Goal: Task Accomplishment & Management: Manage account settings

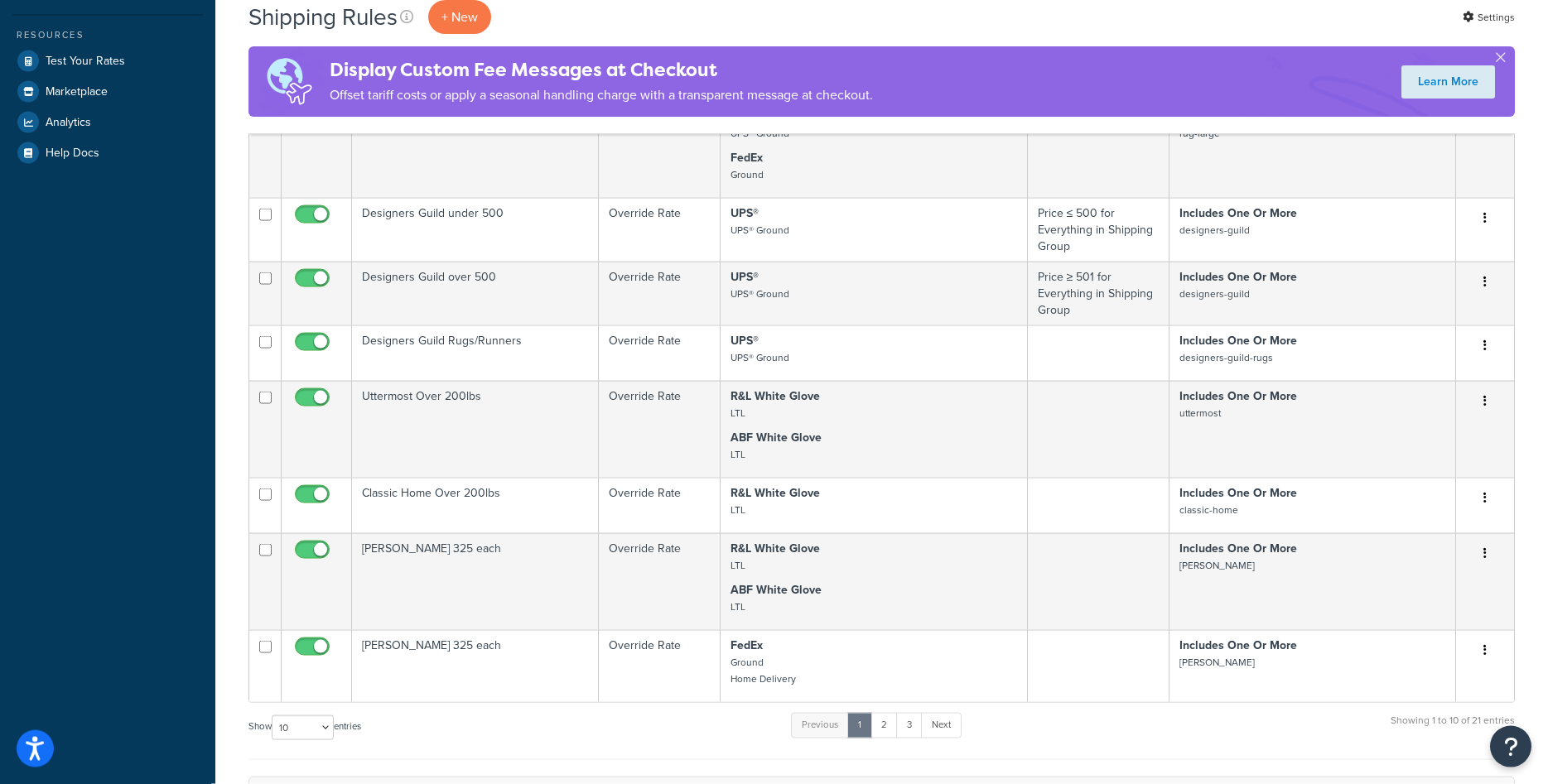
scroll to position [507, 0]
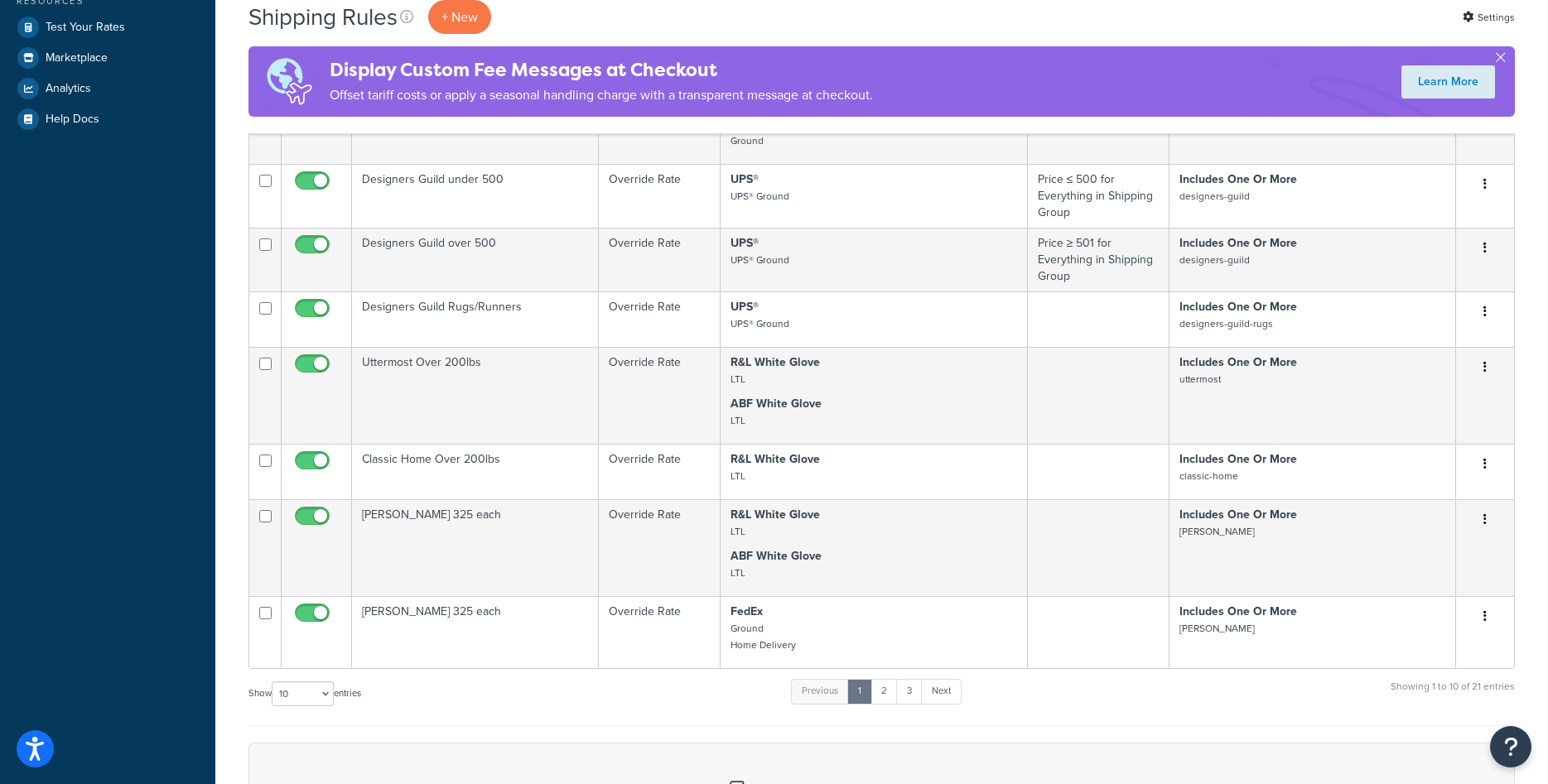
click at [538, 473] on td "Classic Home Over 200lbs" at bounding box center [475, 471] width 247 height 56
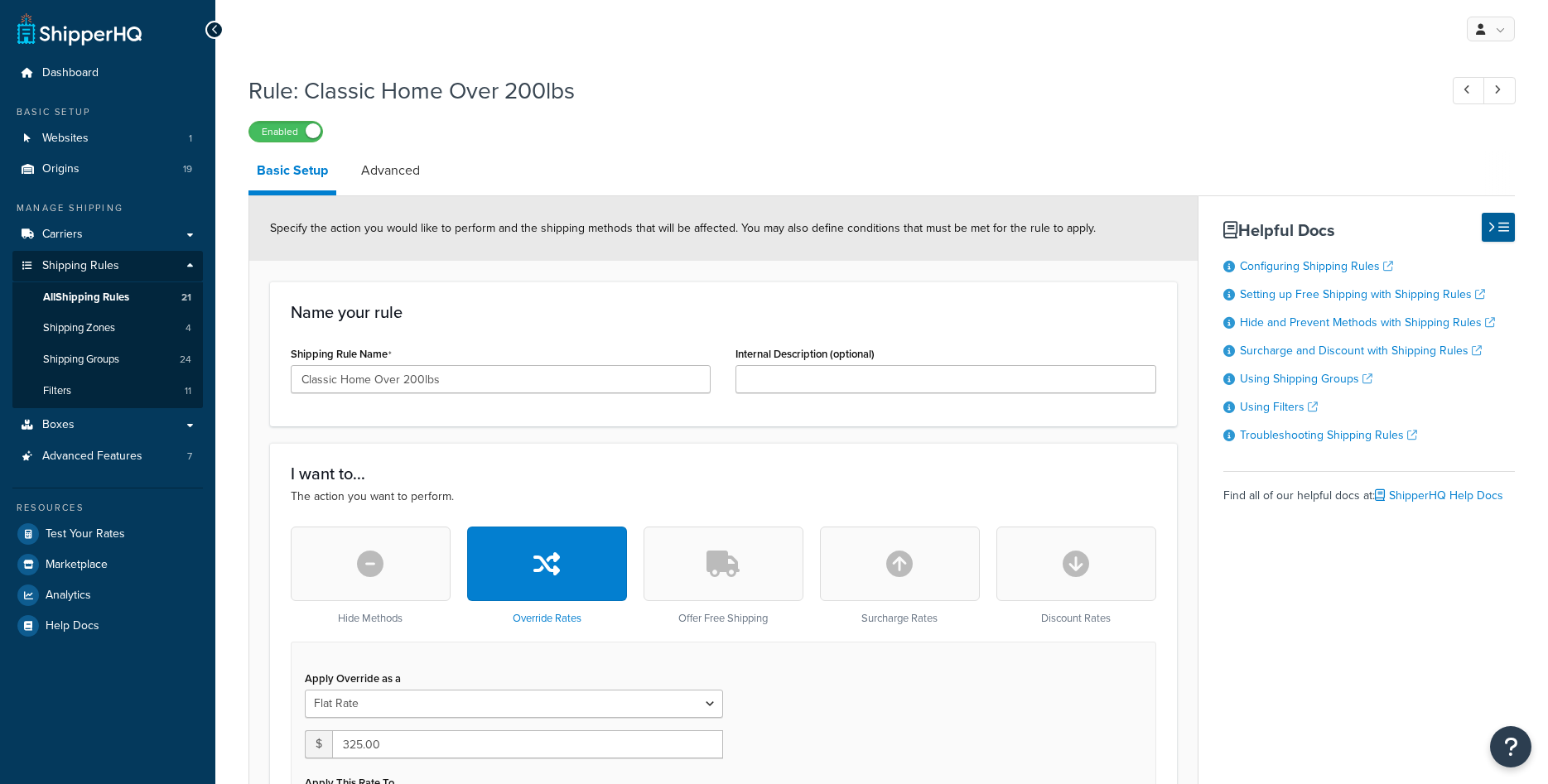
select select "ITEM"
click at [90, 299] on span "All Shipping Rules" at bounding box center [86, 297] width 86 height 14
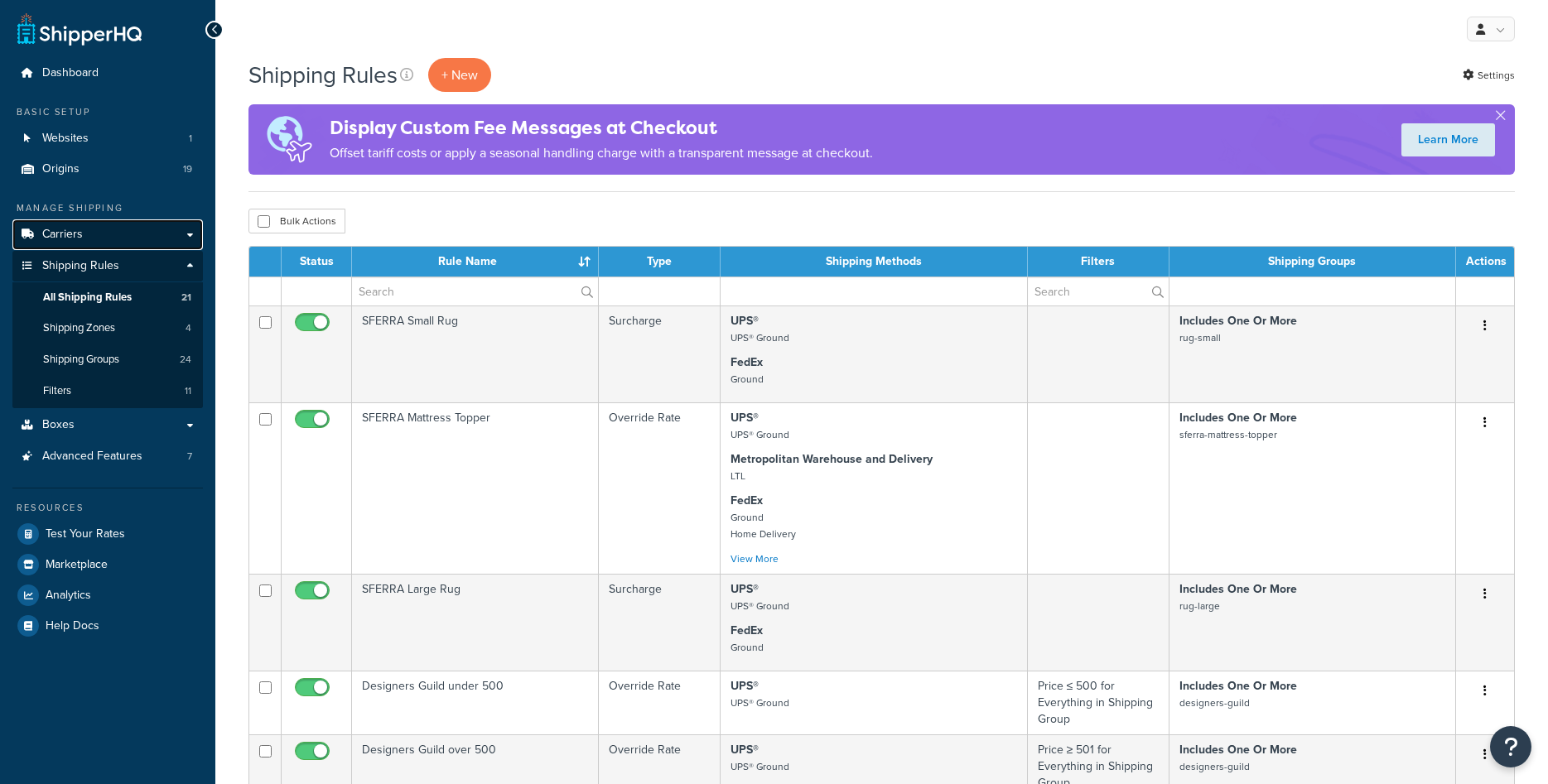
click at [69, 239] on span "Carriers" at bounding box center [62, 234] width 41 height 14
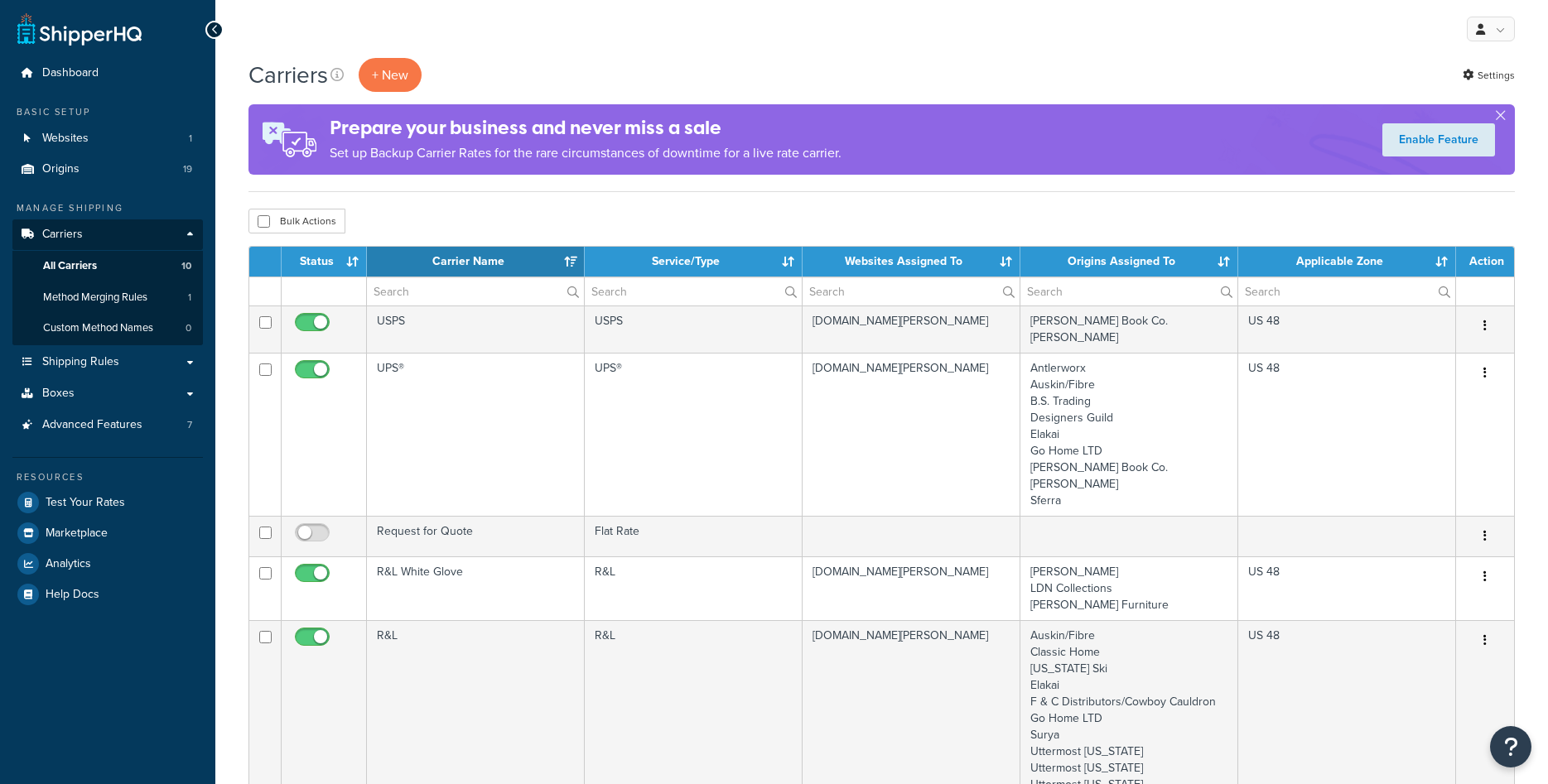
select select "15"
click at [32, 173] on icon at bounding box center [27, 169] width 17 height 10
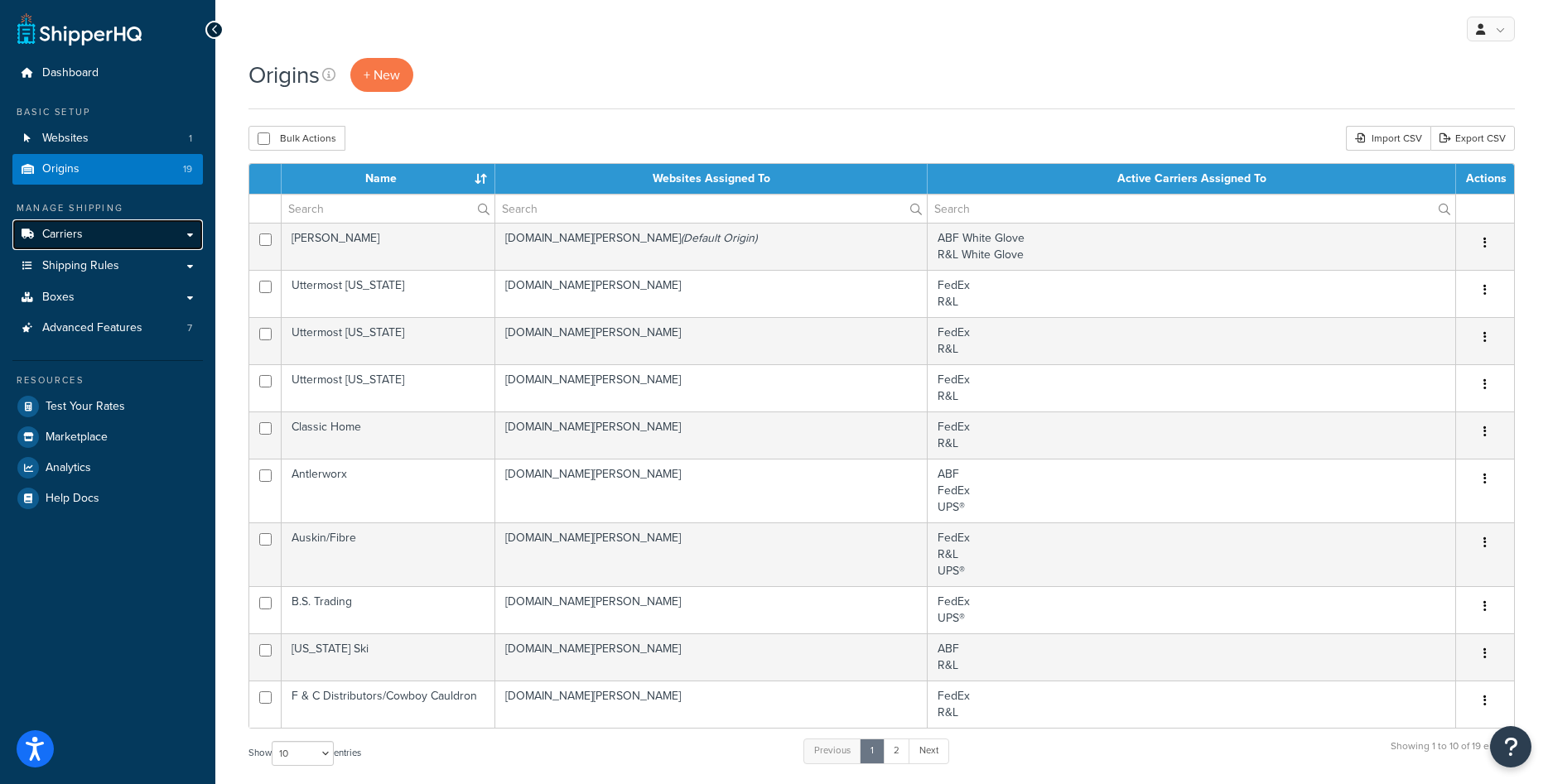
click at [109, 241] on link "Carriers" at bounding box center [107, 234] width 190 height 31
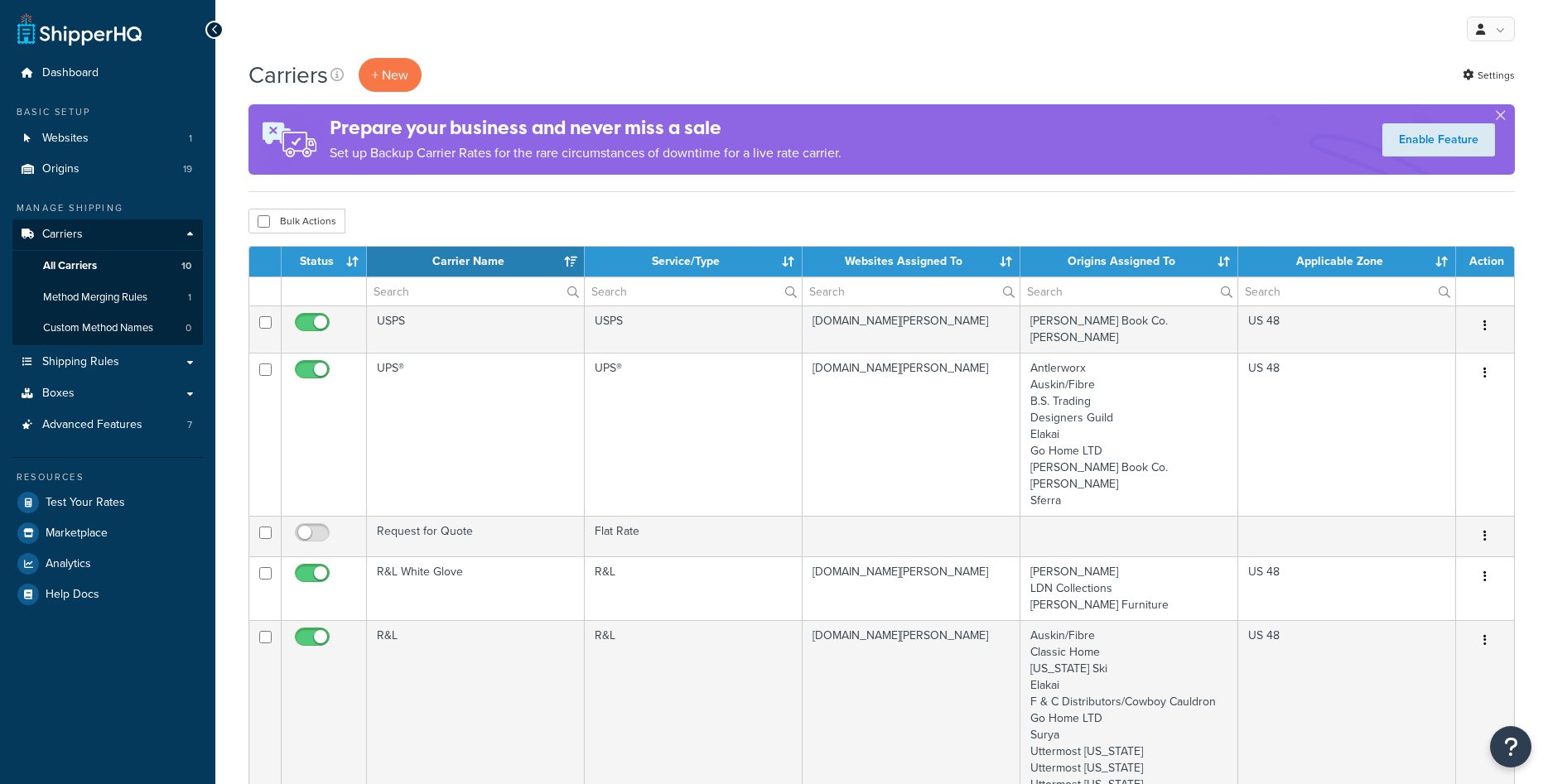
select select "15"
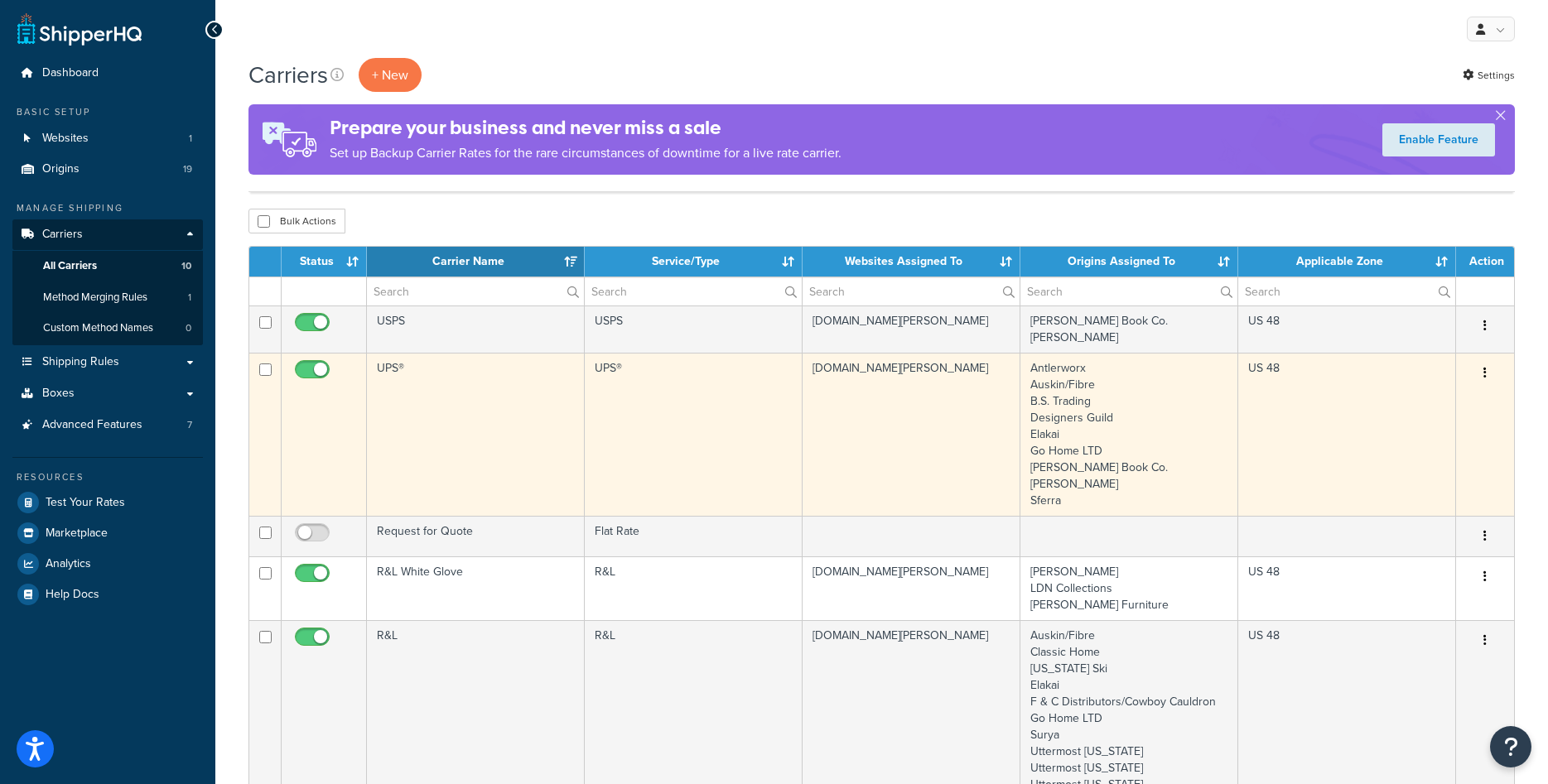
scroll to position [169, 0]
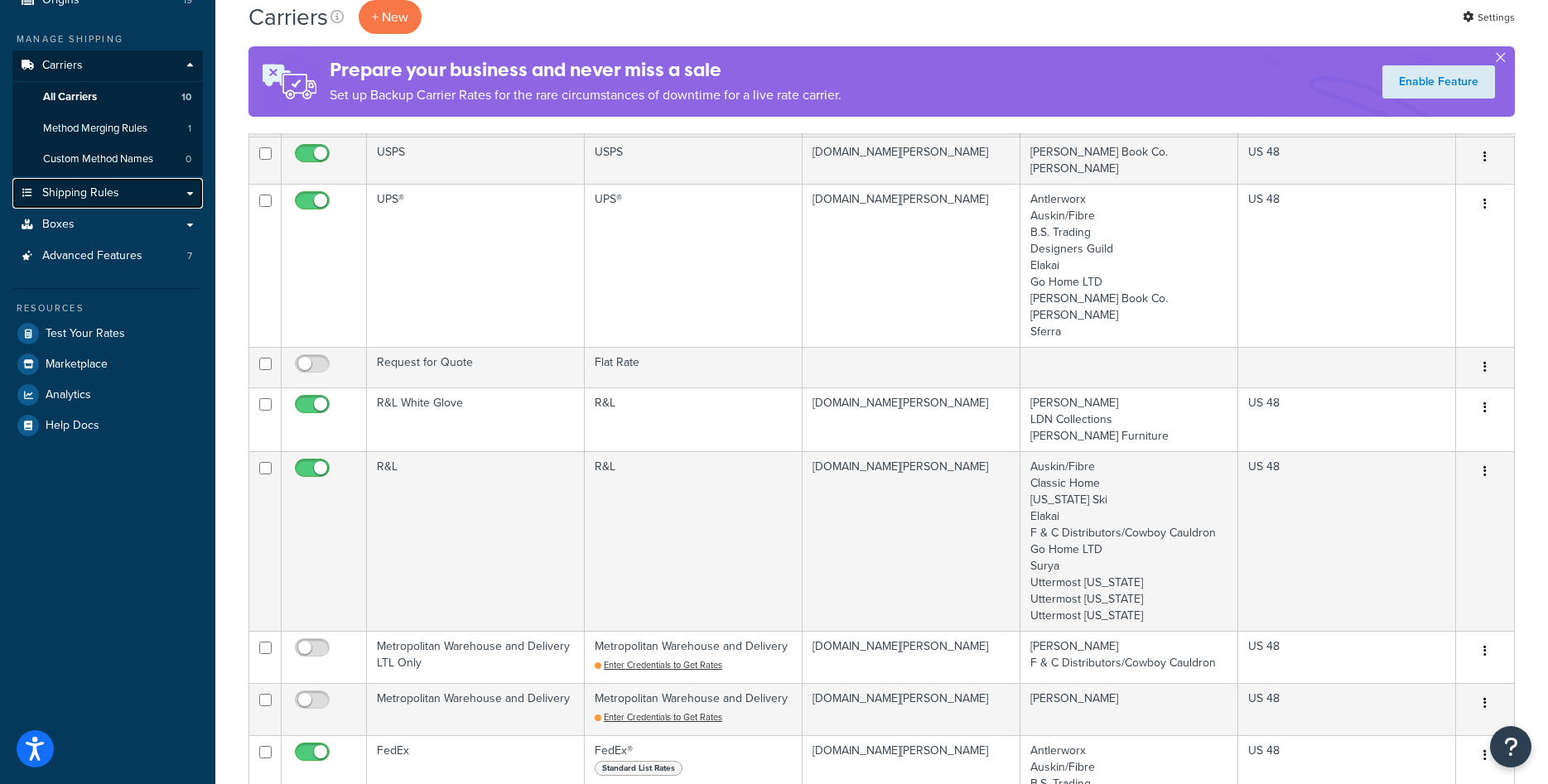
click at [89, 183] on link "Shipping Rules" at bounding box center [107, 193] width 190 height 31
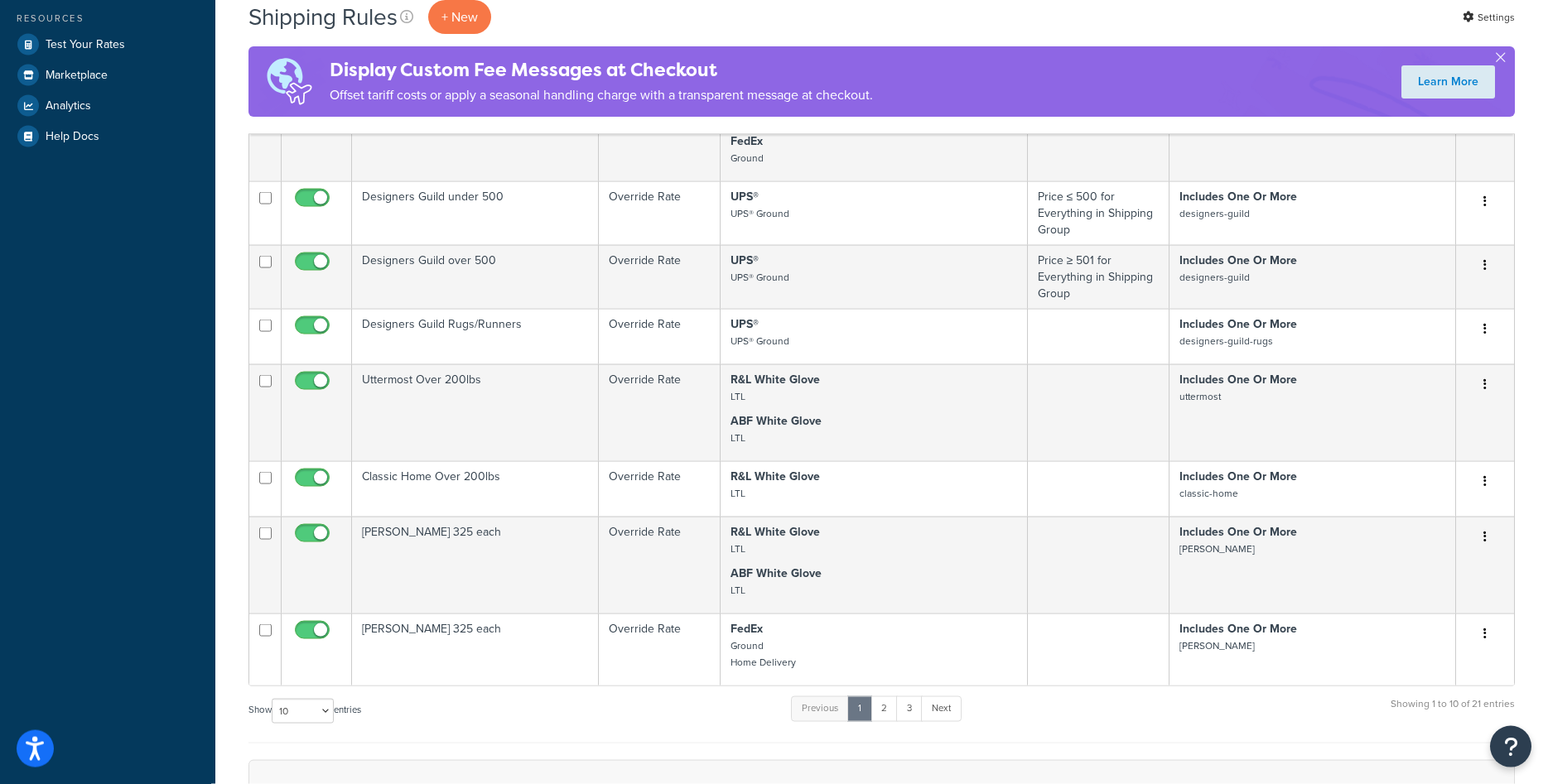
scroll to position [591, 0]
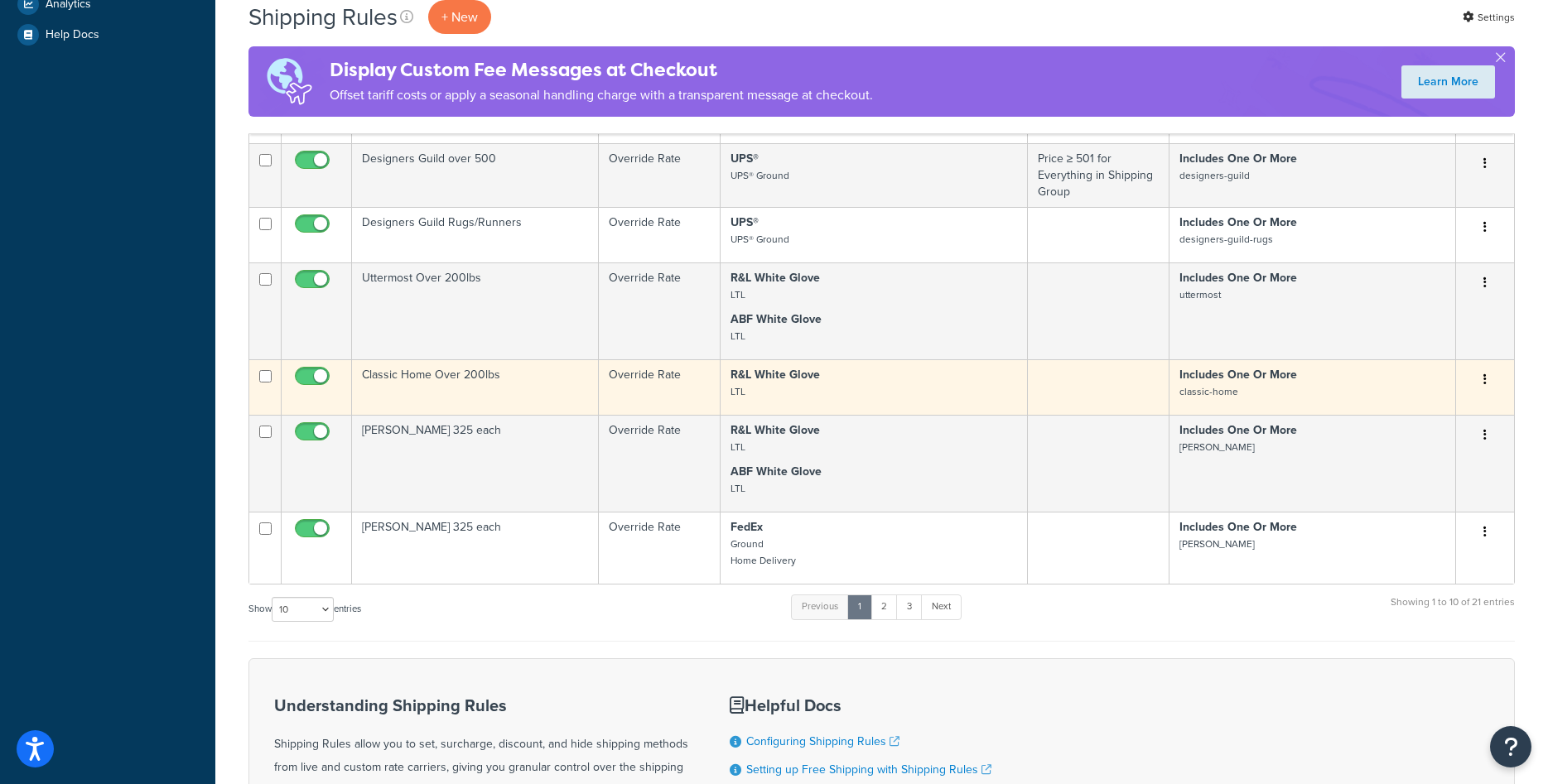
click at [520, 394] on td "Classic Home Over 200lbs" at bounding box center [475, 387] width 247 height 56
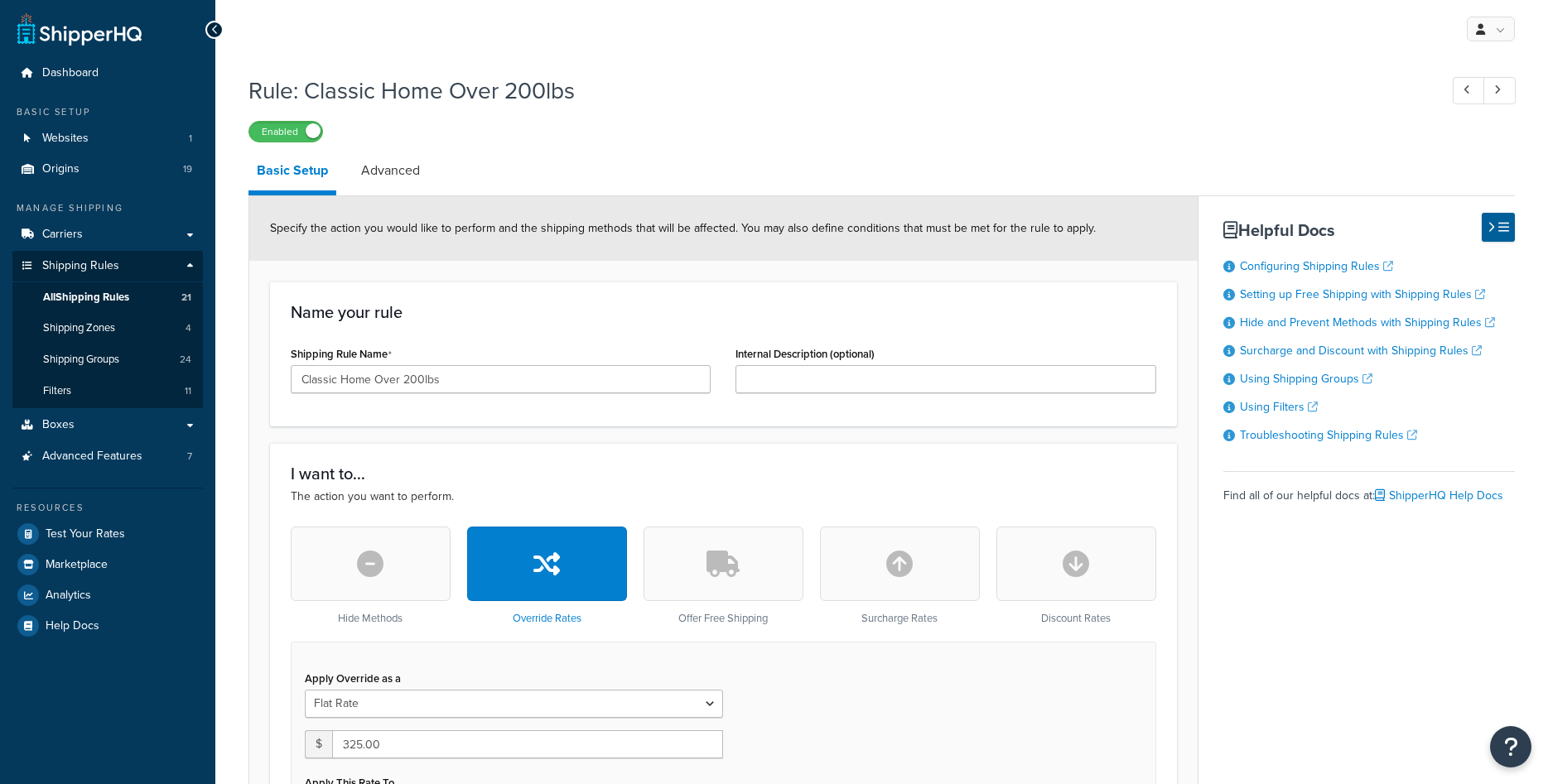
select select "ITEM"
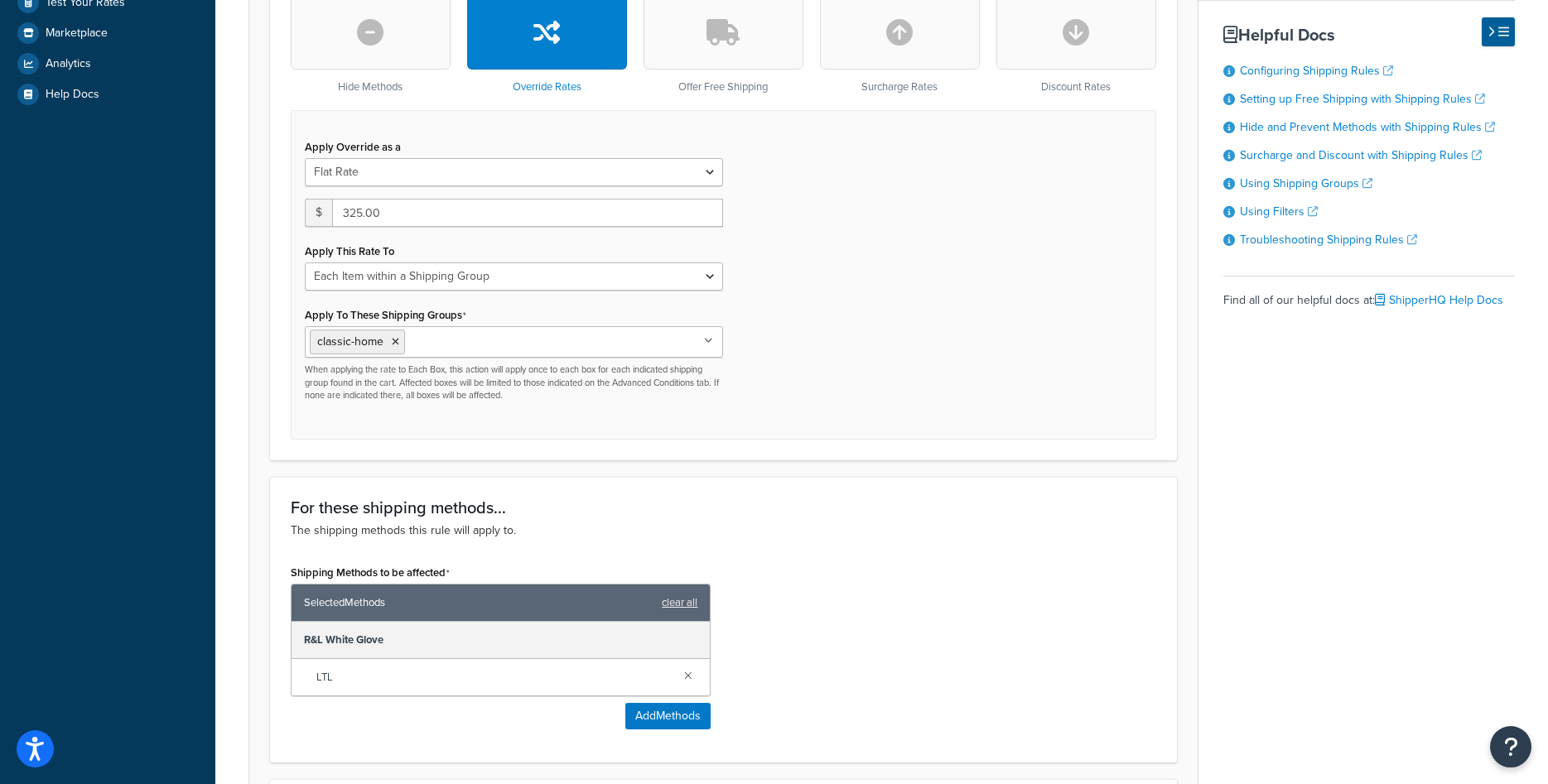
scroll to position [675, 0]
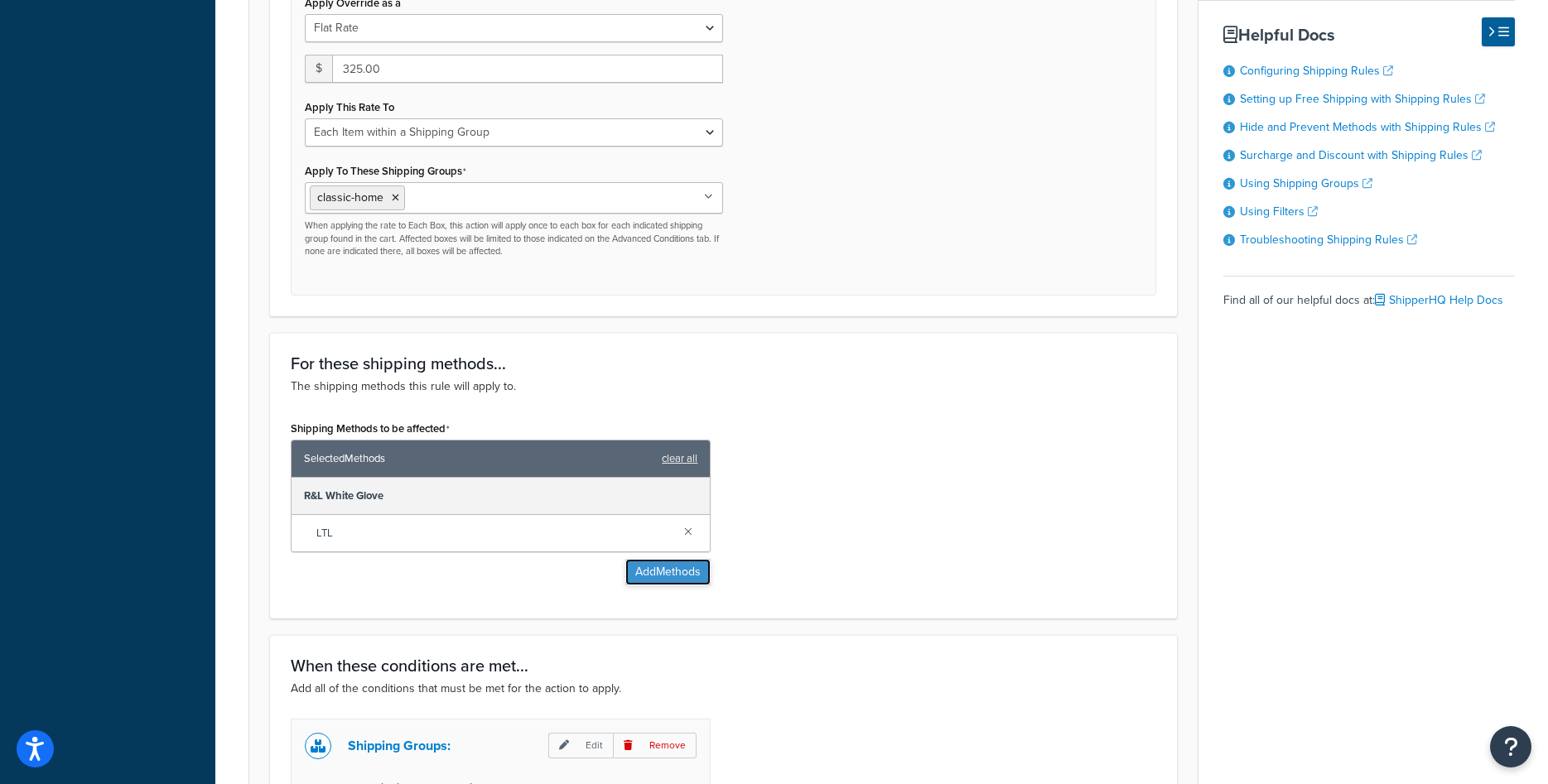
click at [643, 569] on button "Add Methods" at bounding box center [667, 572] width 85 height 27
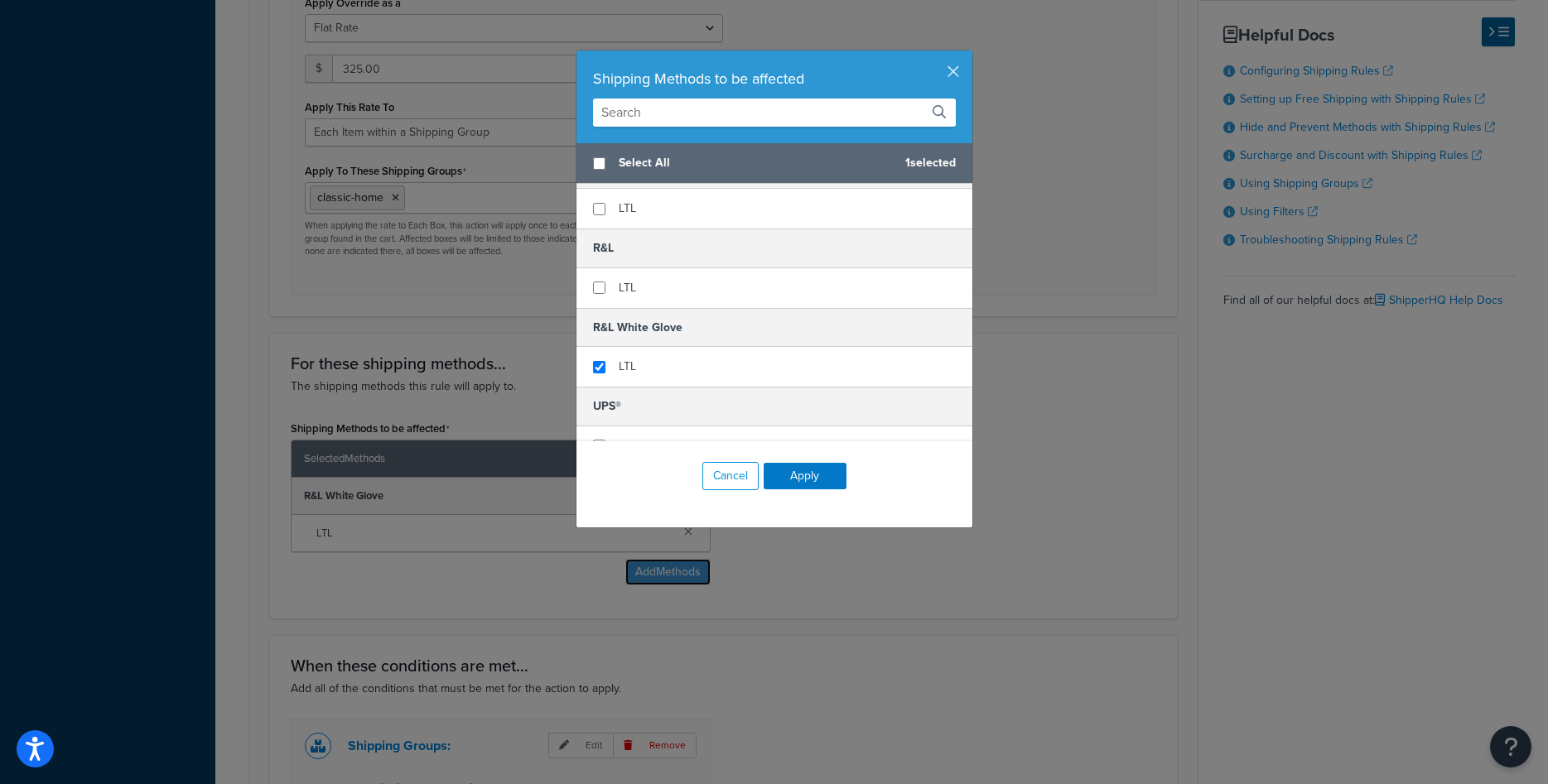
scroll to position [522, 0]
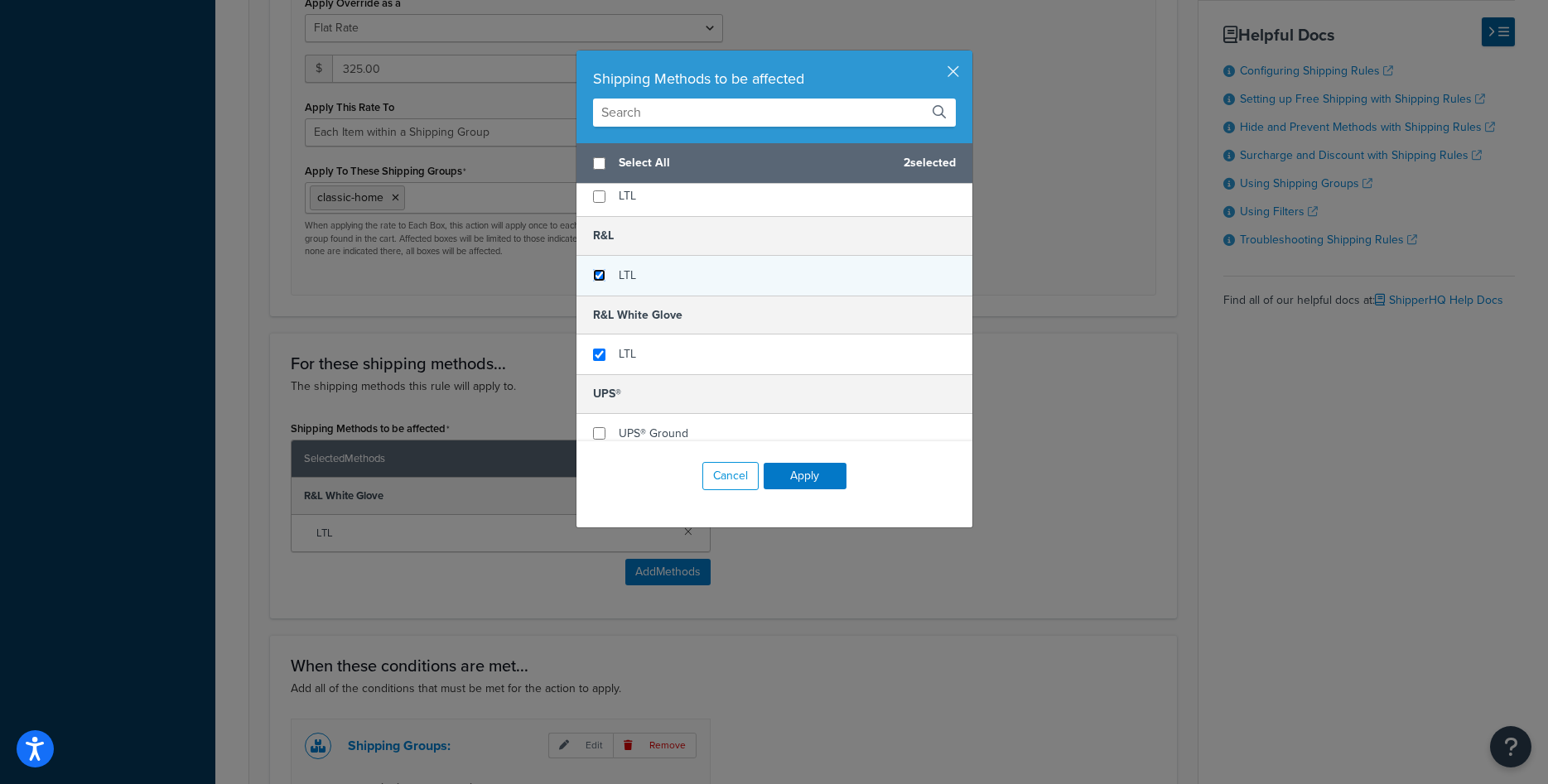
click at [595, 278] on input "checkbox" at bounding box center [598, 275] width 12 height 12
checkbox input "true"
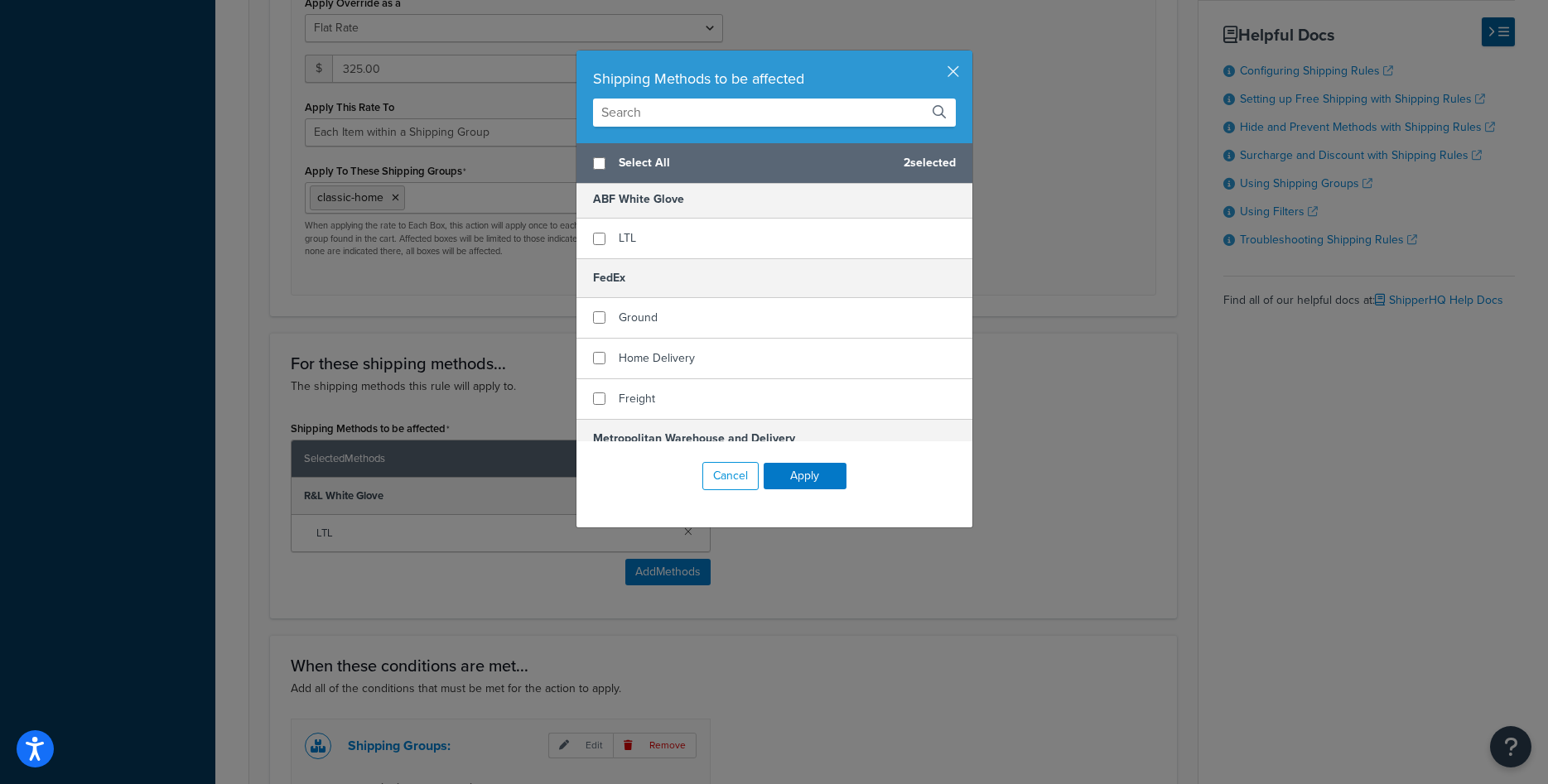
scroll to position [105, 0]
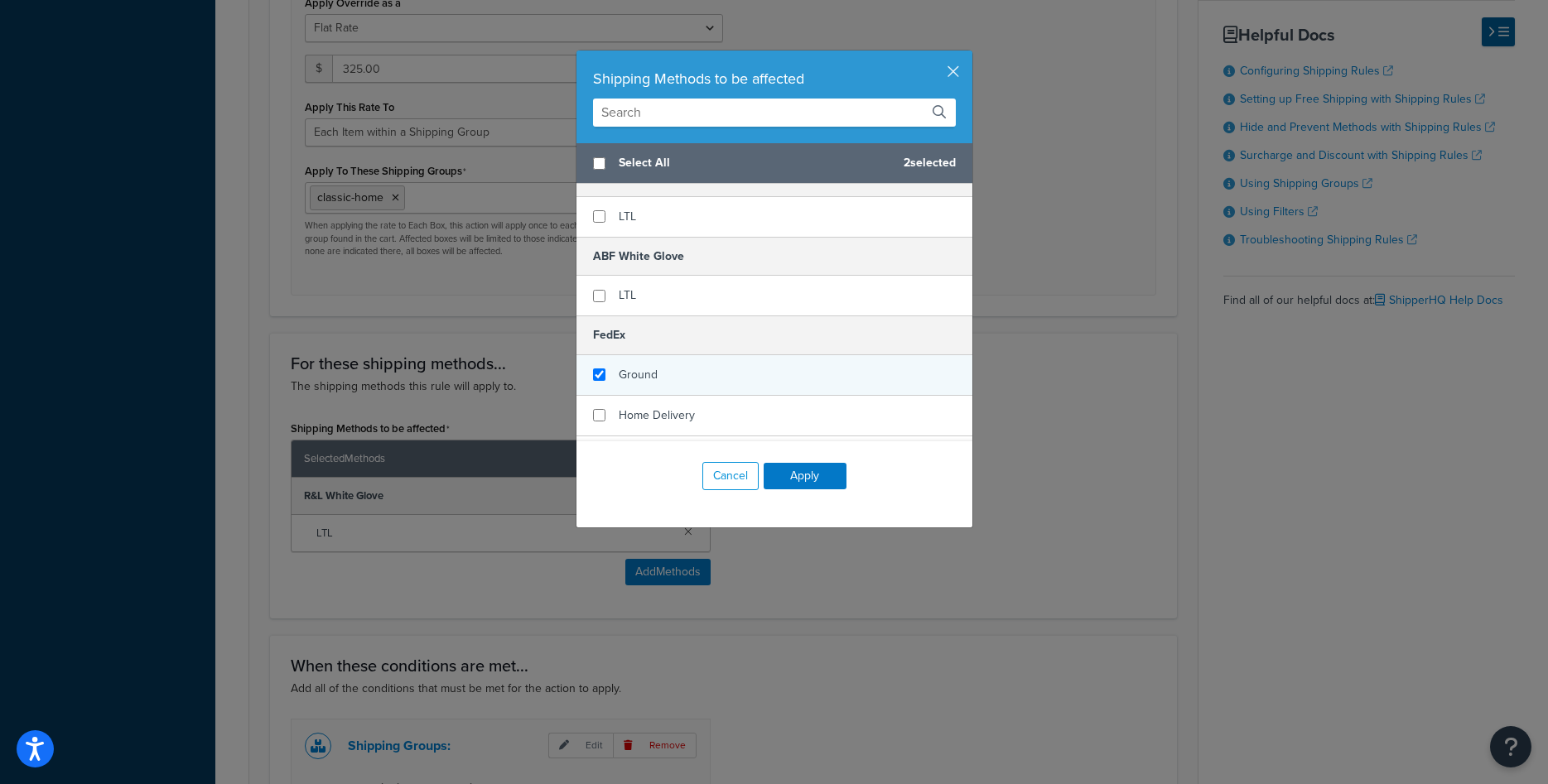
checkbox input "true"
click at [616, 369] on div "Ground" at bounding box center [774, 375] width 396 height 41
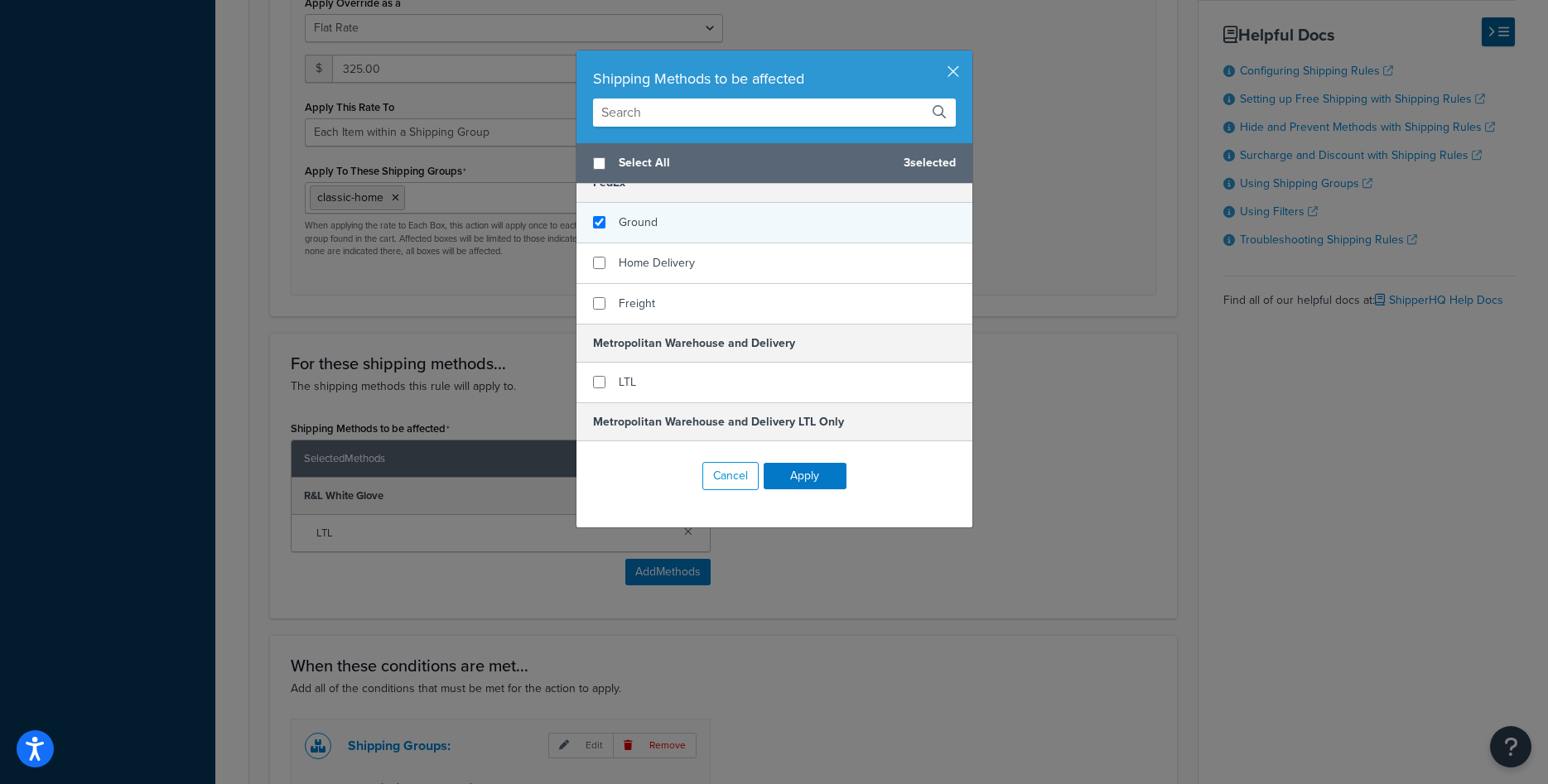
scroll to position [208, 0]
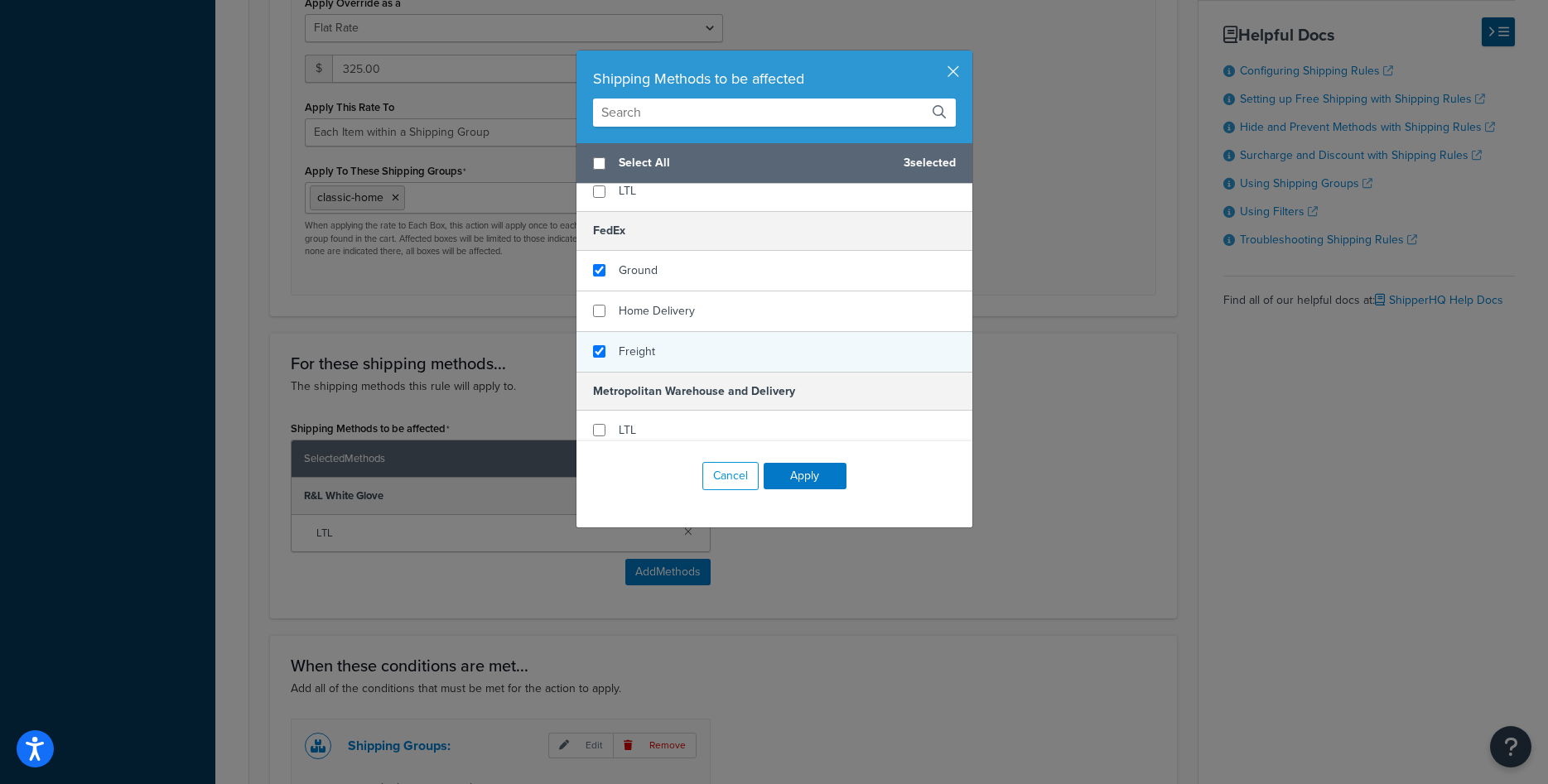
checkbox input "true"
click at [647, 353] on span "Freight" at bounding box center [637, 351] width 37 height 17
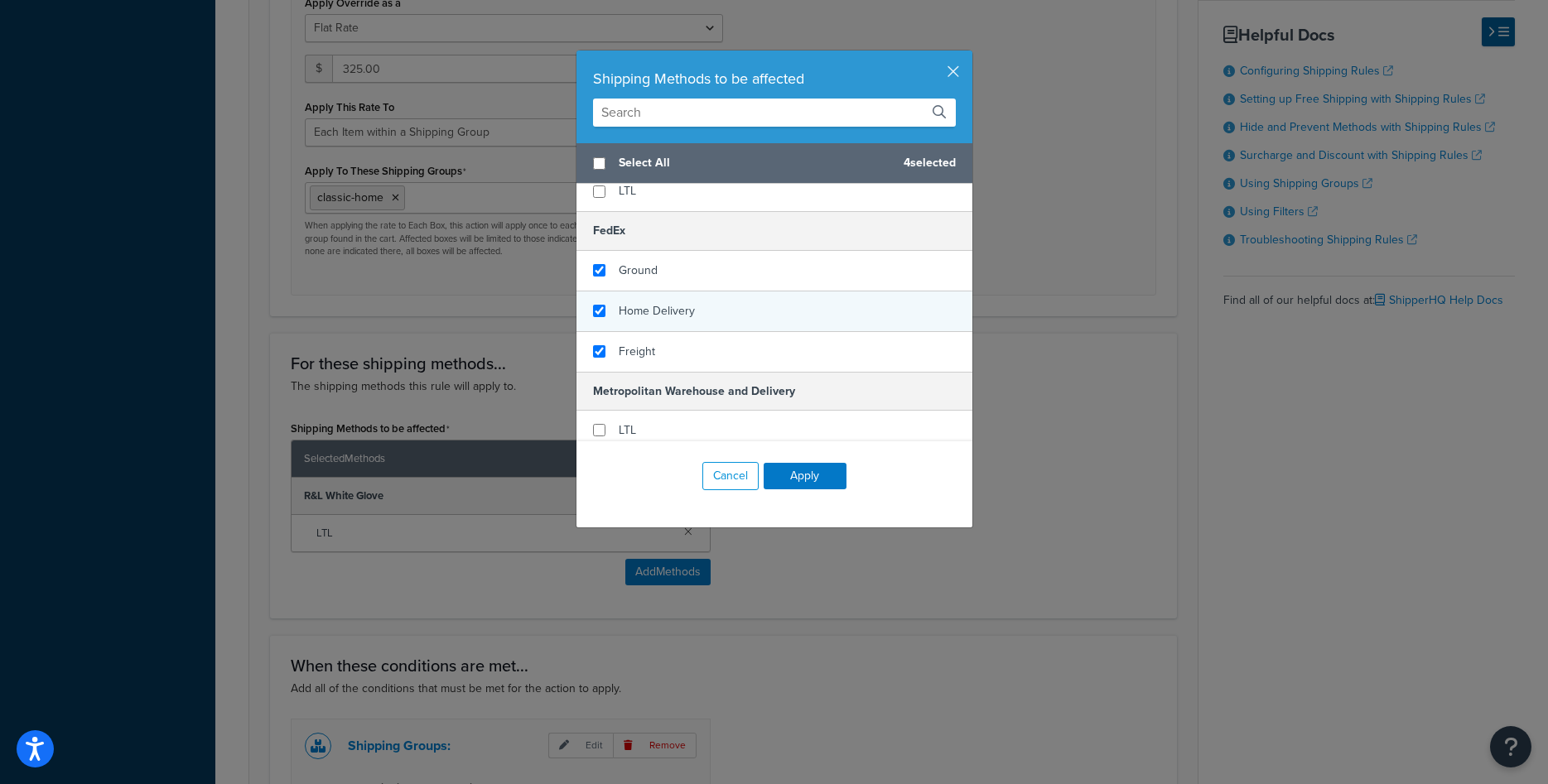
checkbox input "true"
click at [640, 314] on span "Home Delivery" at bounding box center [657, 310] width 76 height 17
click at [790, 472] on button "Apply" at bounding box center [805, 476] width 83 height 27
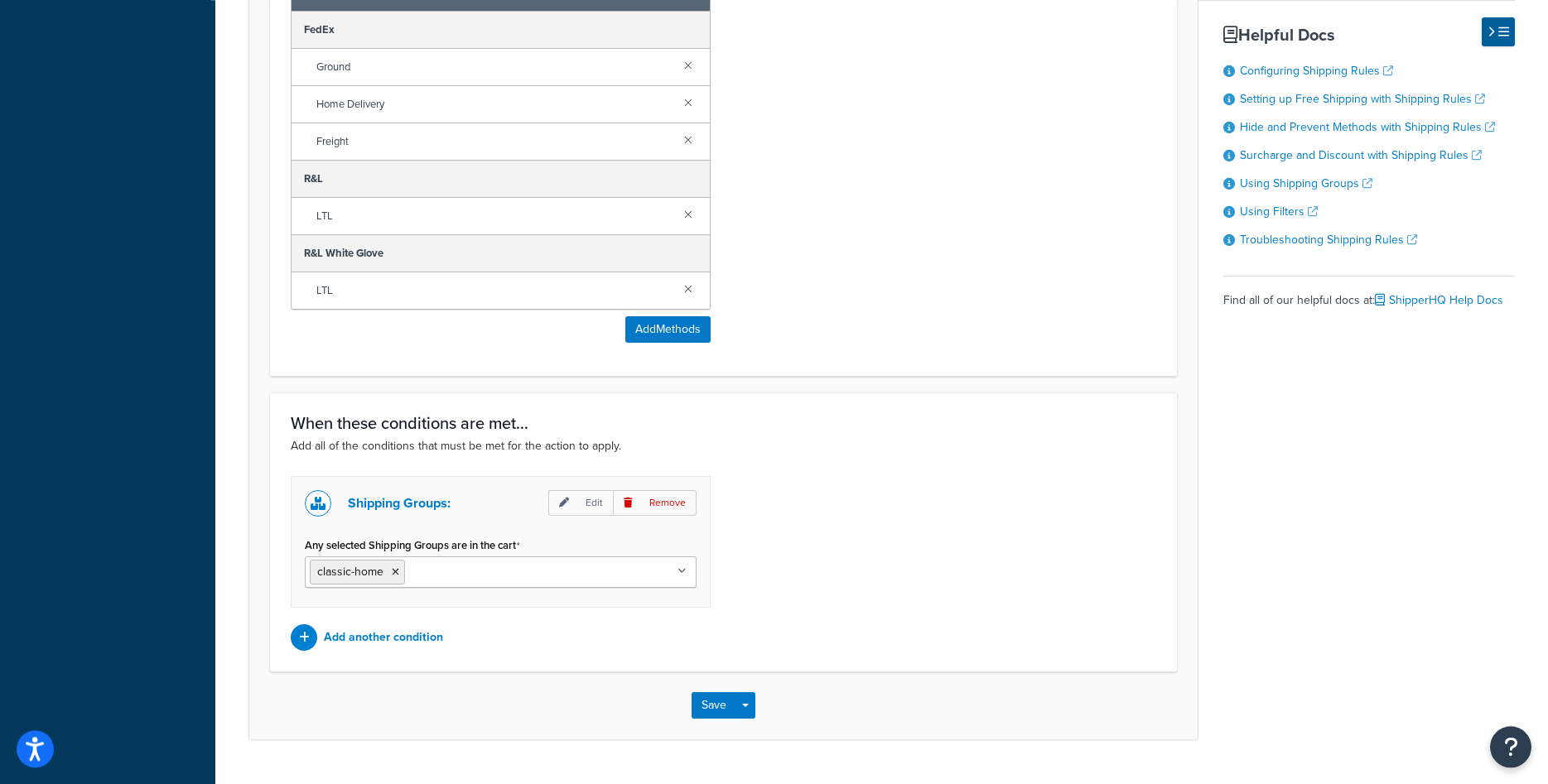
scroll to position [1181, 0]
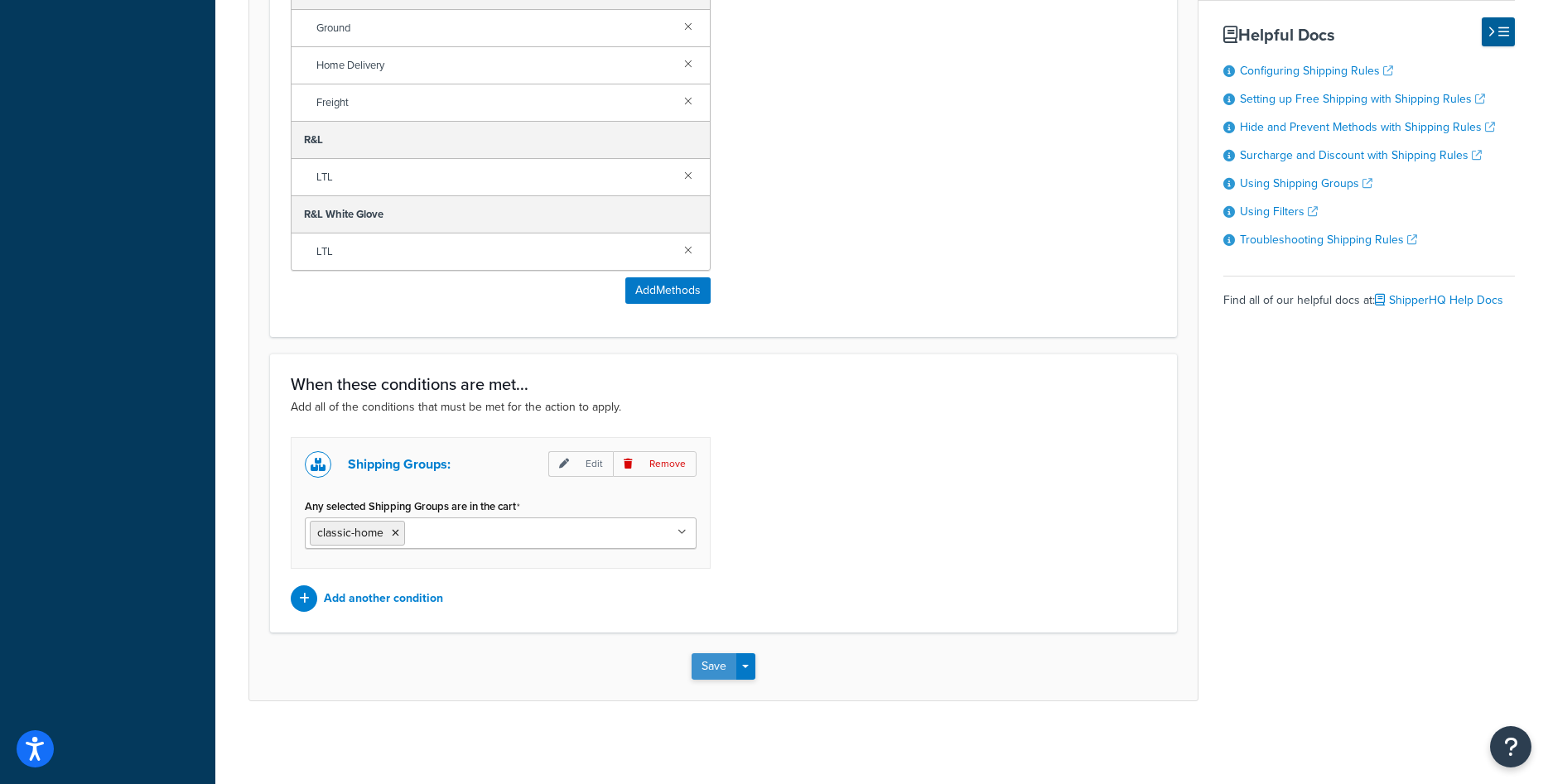
click at [698, 665] on button "Save" at bounding box center [714, 666] width 45 height 27
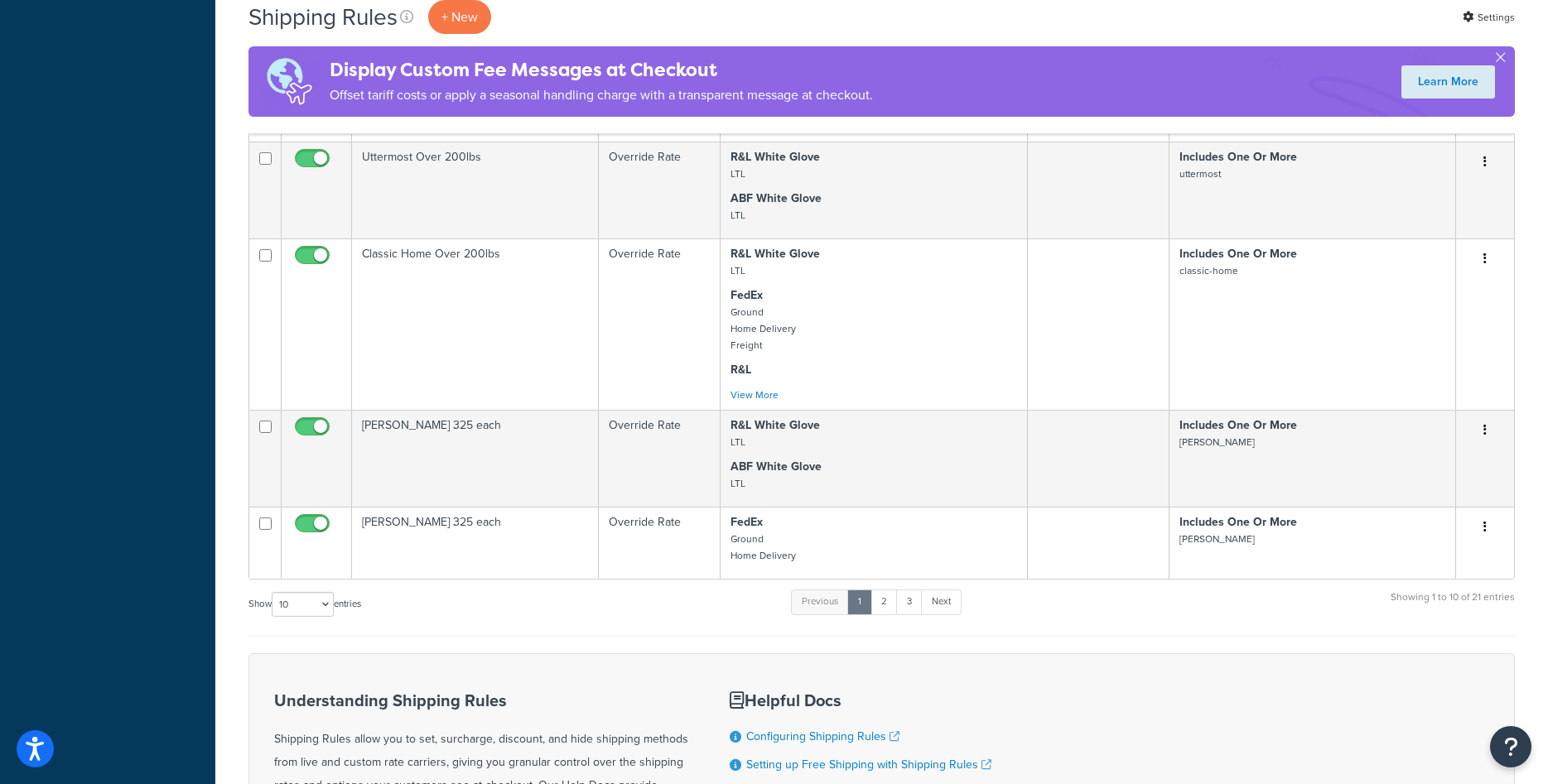
scroll to position [796, 0]
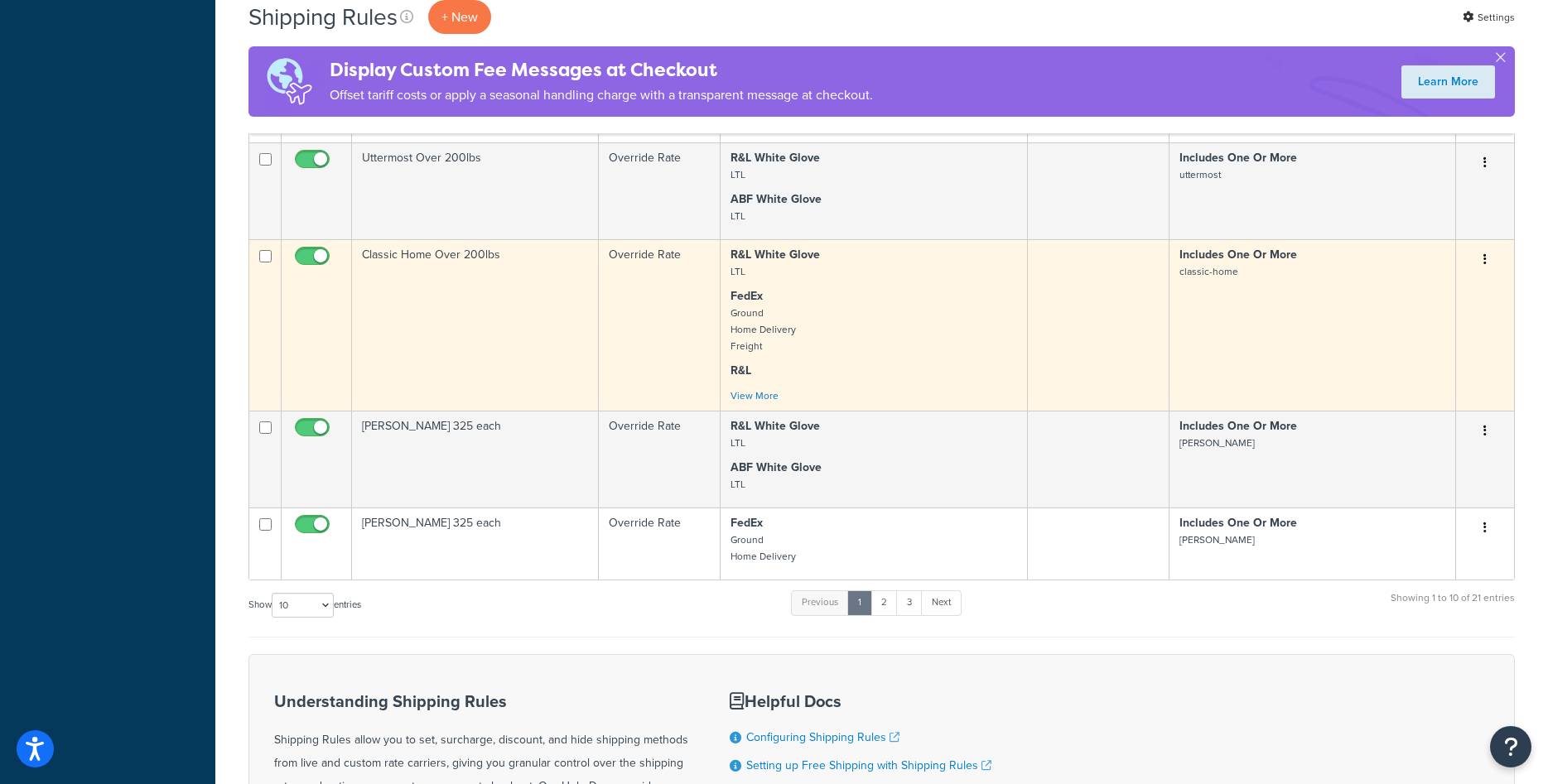
click at [502, 289] on td "Classic Home Over 200lbs" at bounding box center [475, 324] width 247 height 172
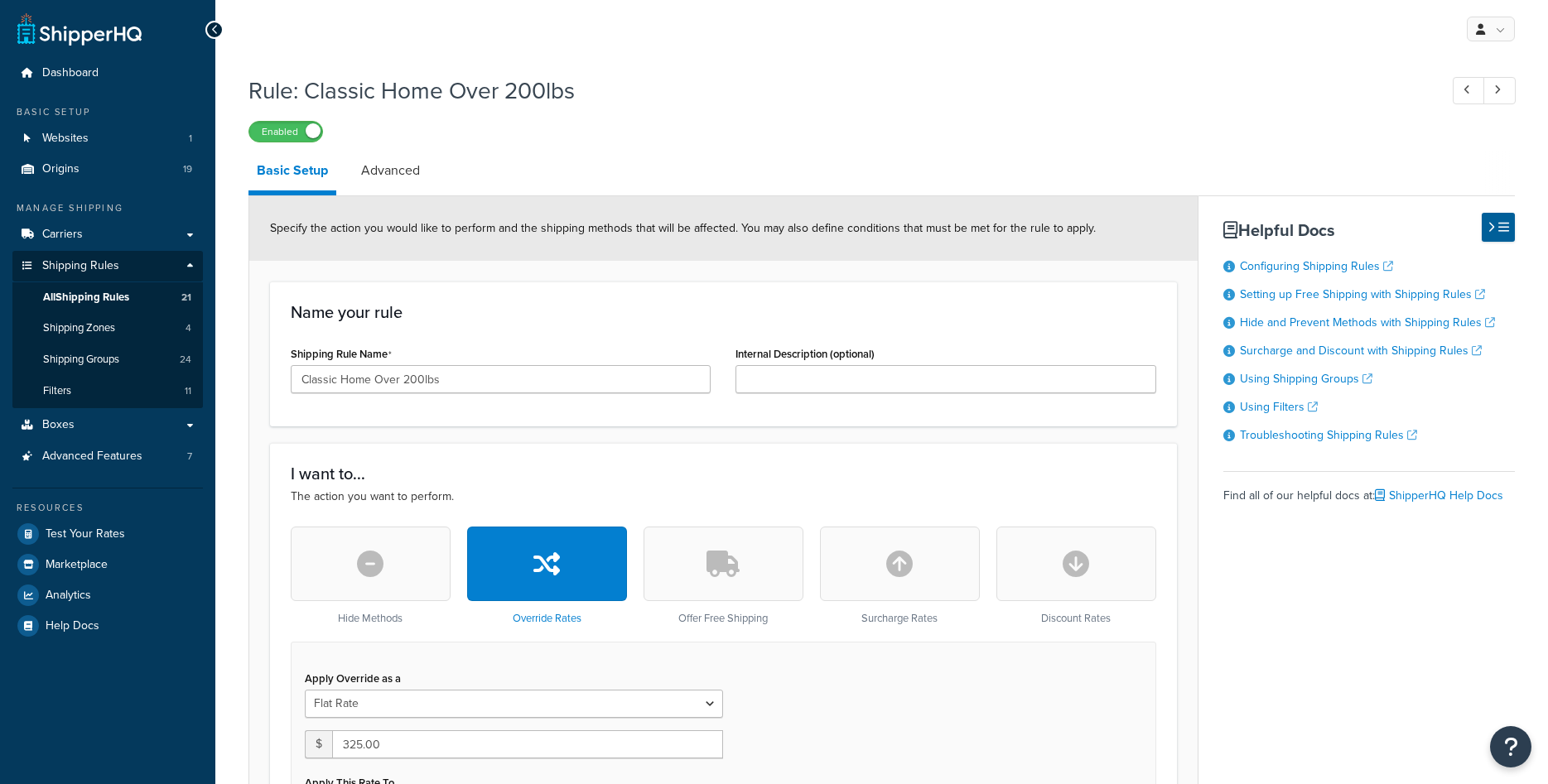
select select "ITEM"
click at [98, 231] on link "Carriers" at bounding box center [107, 234] width 190 height 31
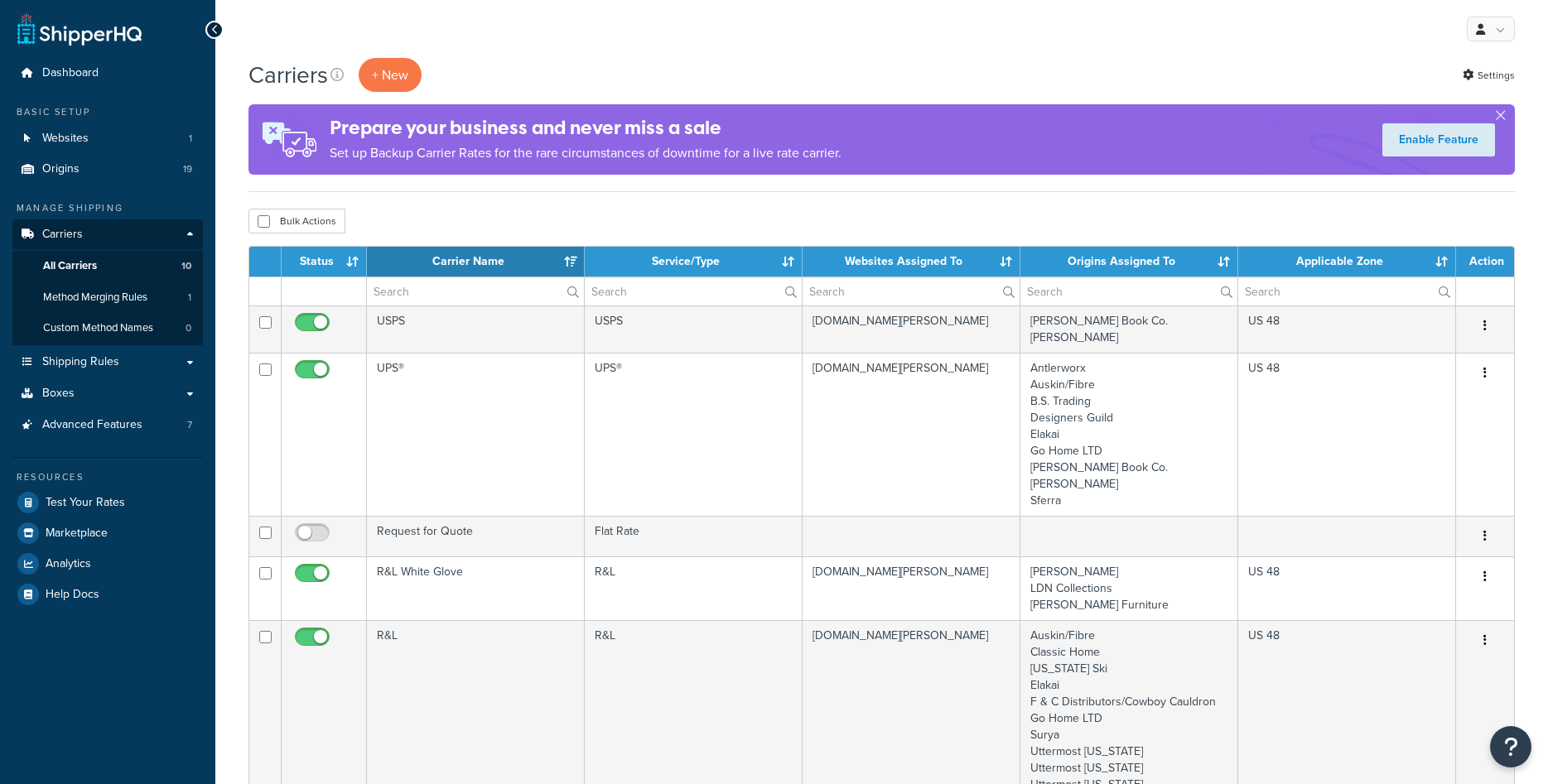
select select "15"
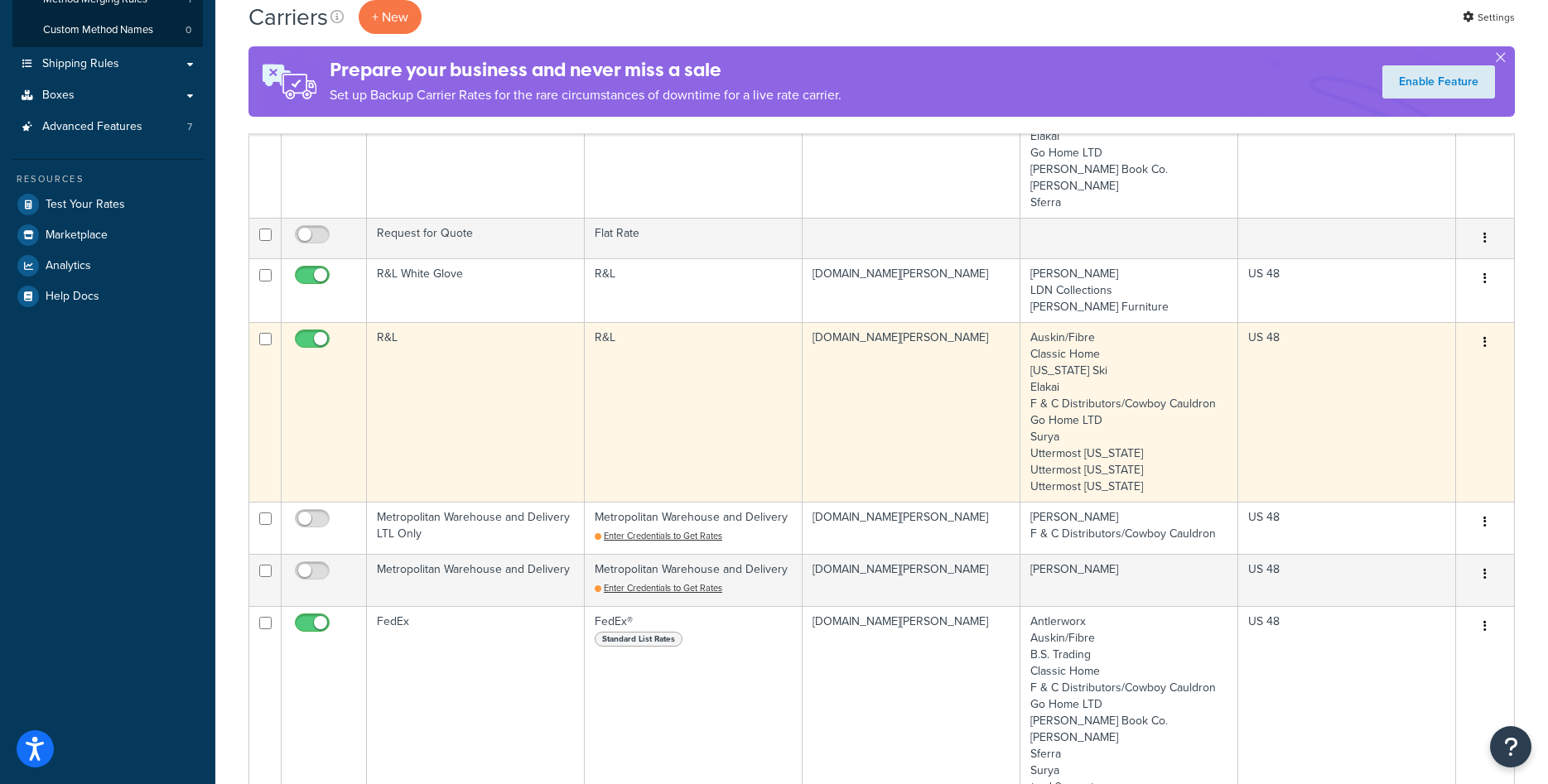
scroll to position [299, 0]
click at [491, 397] on td "R&L" at bounding box center [476, 411] width 217 height 179
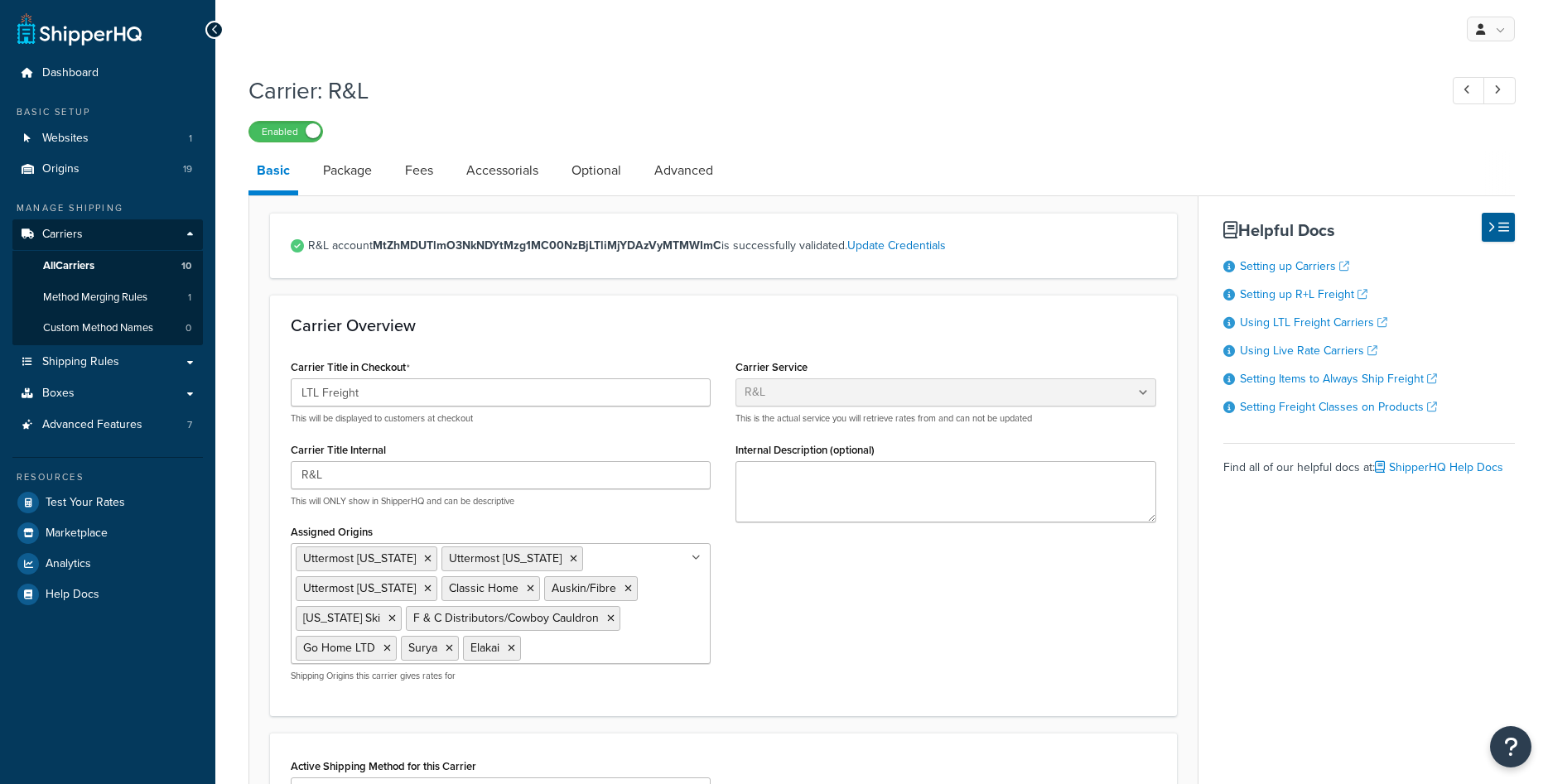
select select "rlFreight"
click at [81, 265] on span "All Carriers" at bounding box center [69, 265] width 51 height 14
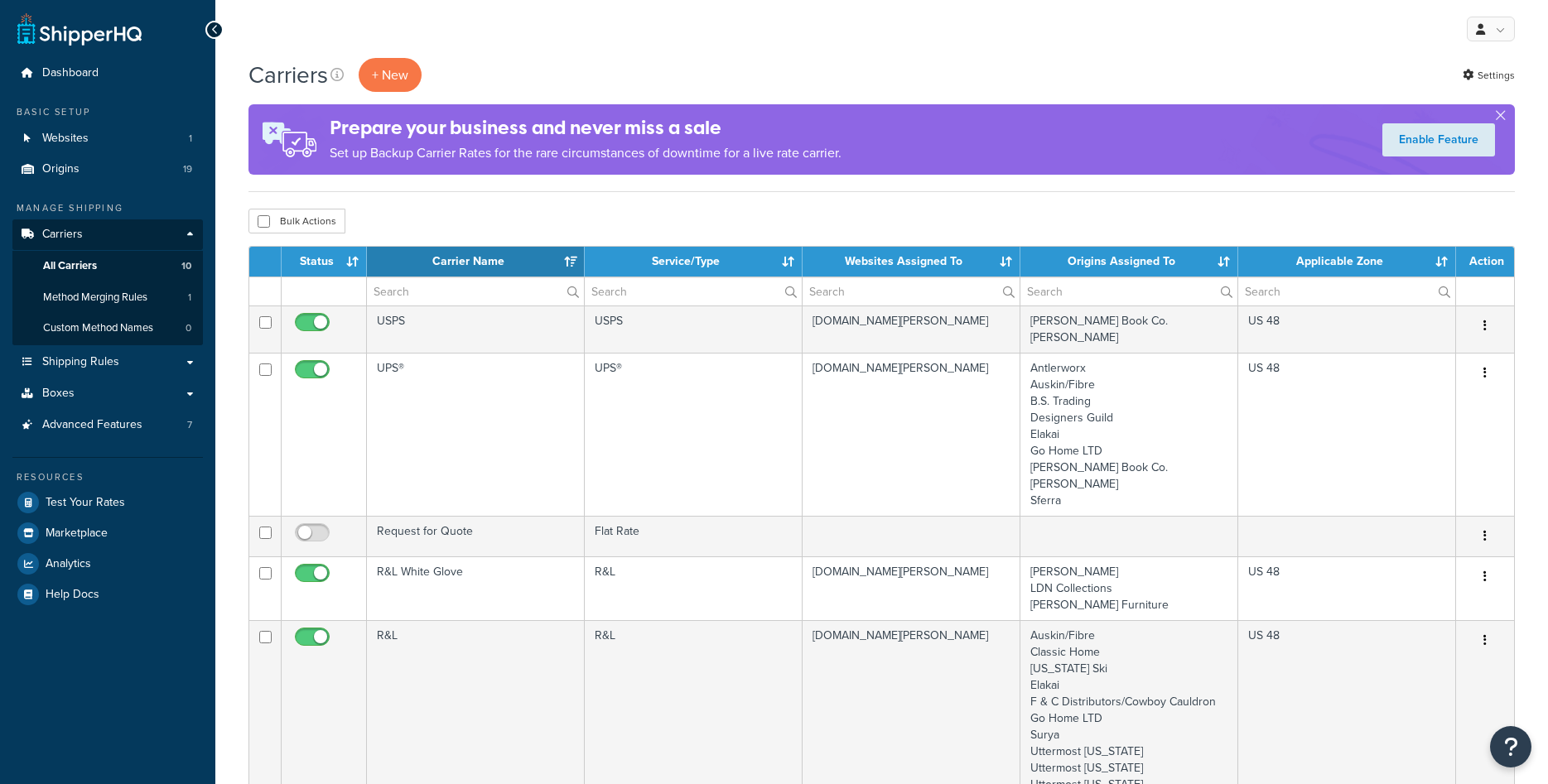
select select "15"
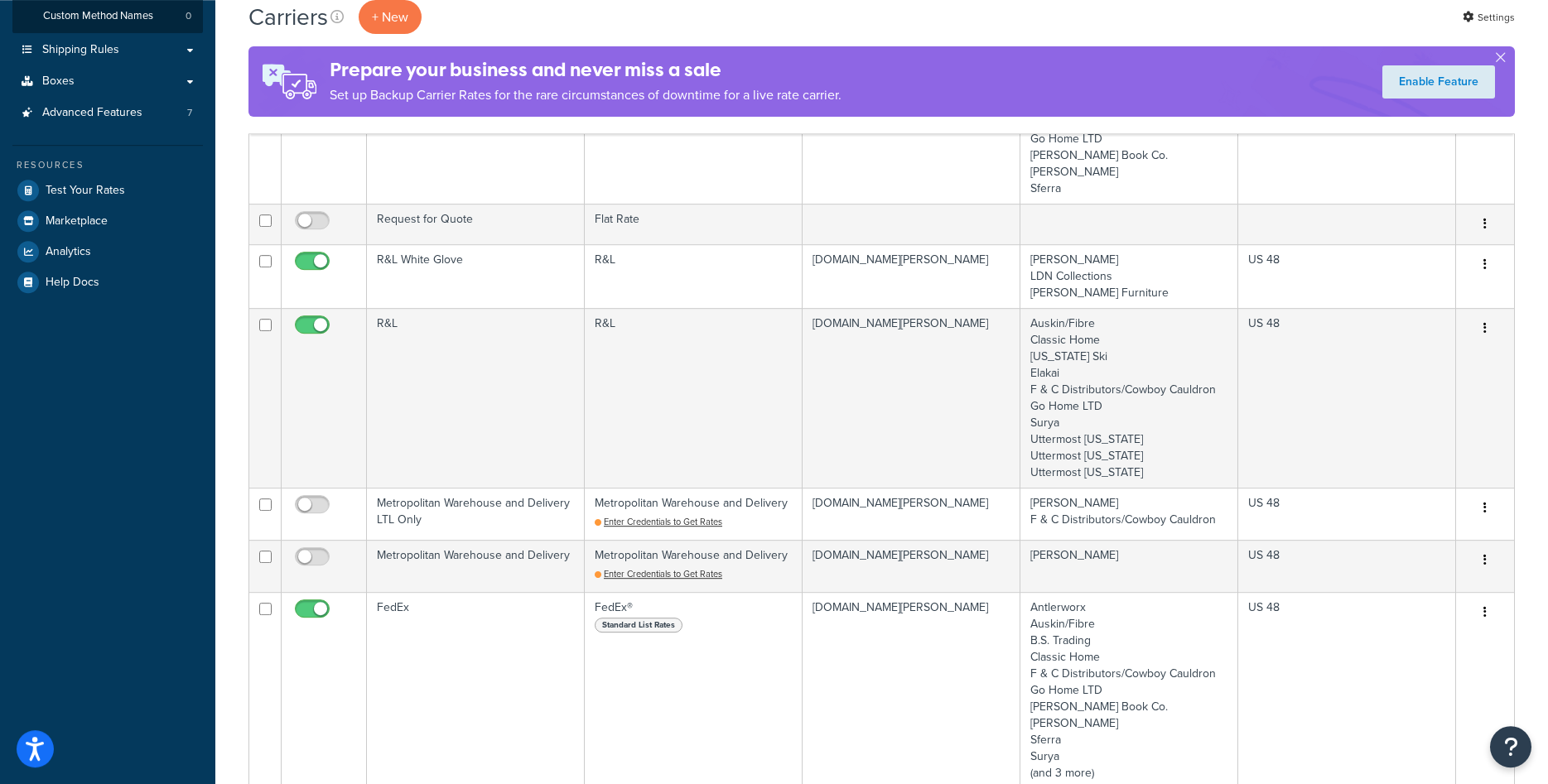
scroll to position [314, 0]
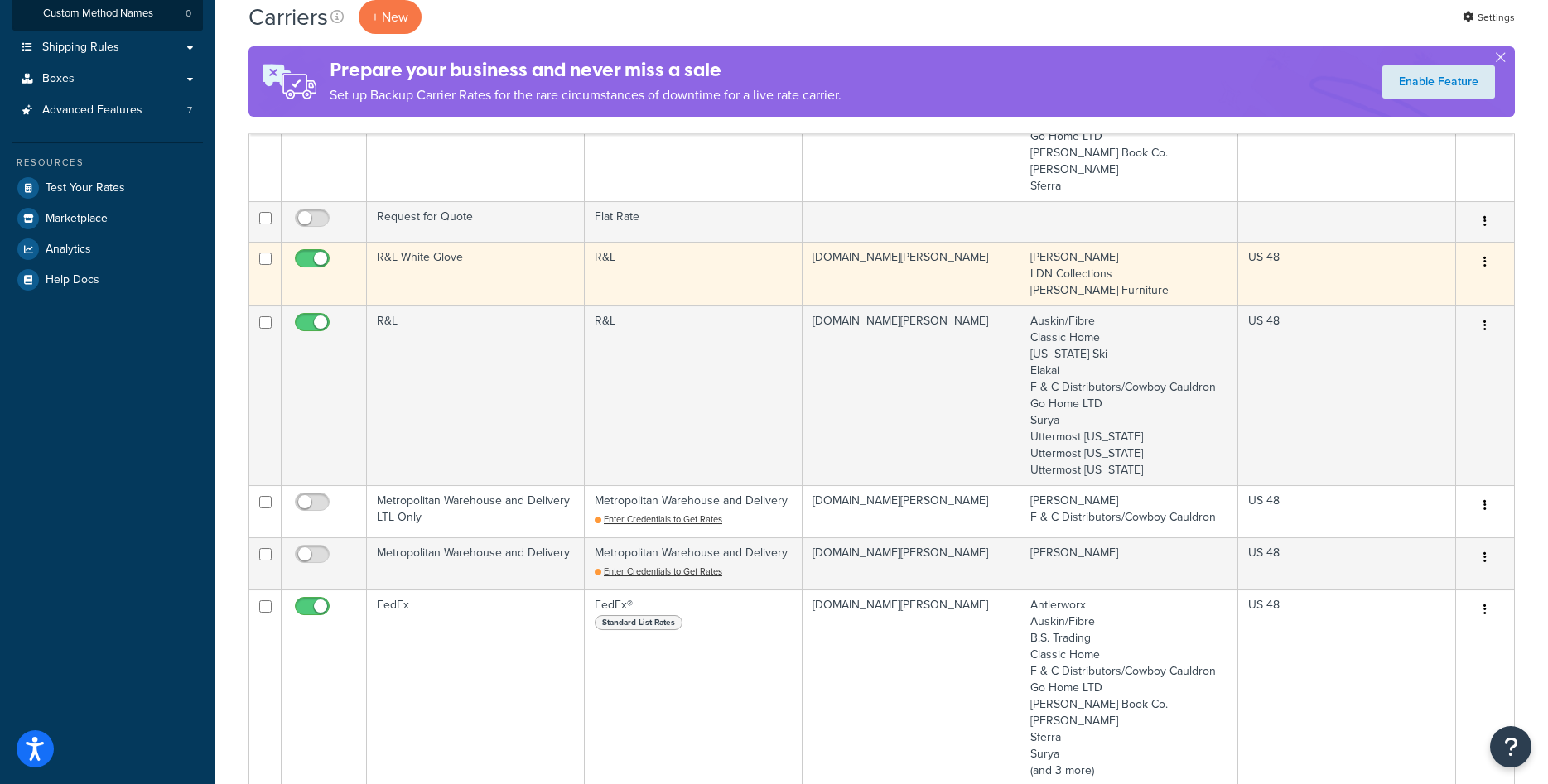
click at [527, 283] on td "R&L White Glove" at bounding box center [476, 273] width 217 height 64
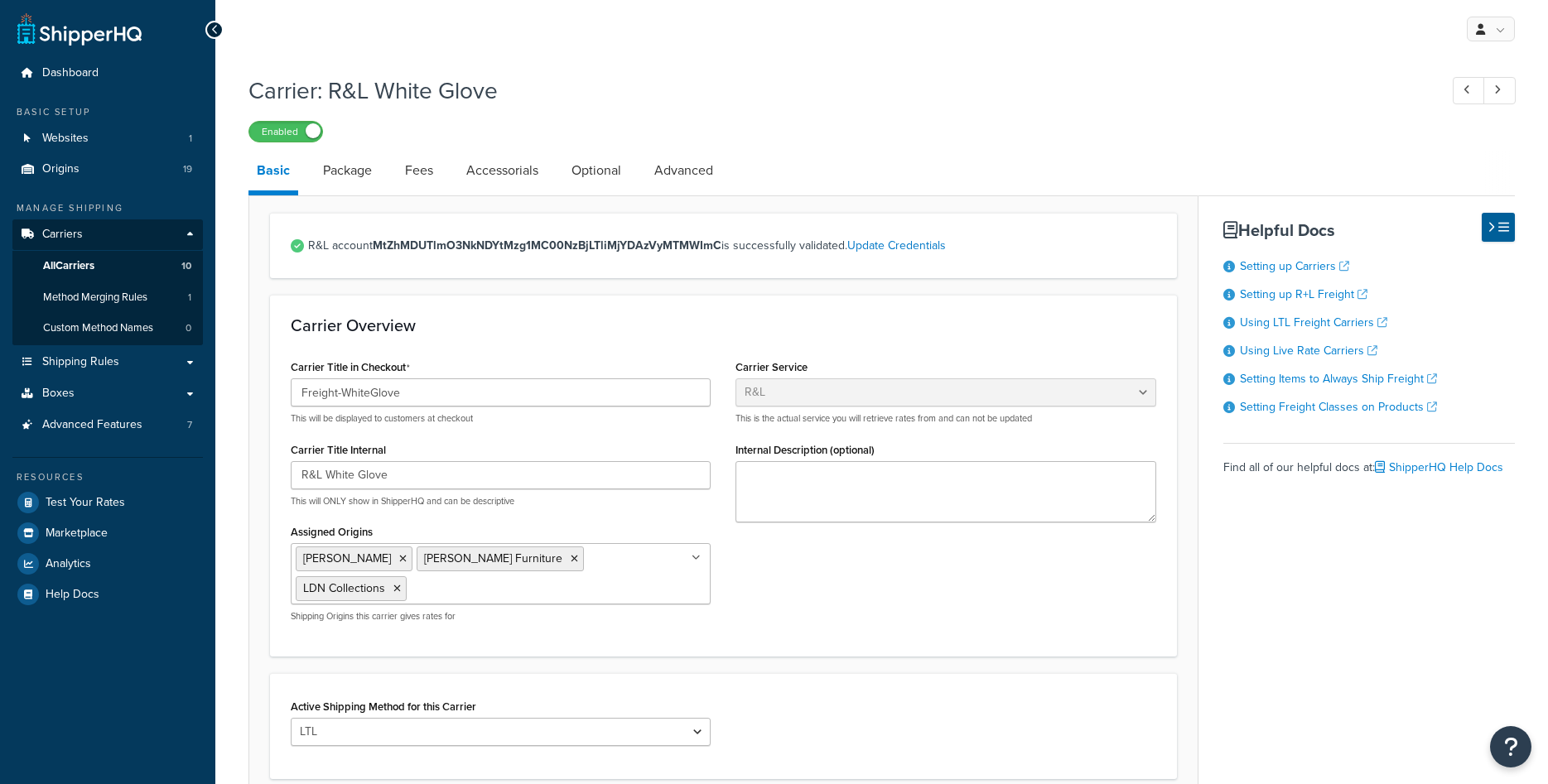
select select "rlFreight"
click at [101, 270] on link "All Carriers 10" at bounding box center [107, 265] width 190 height 31
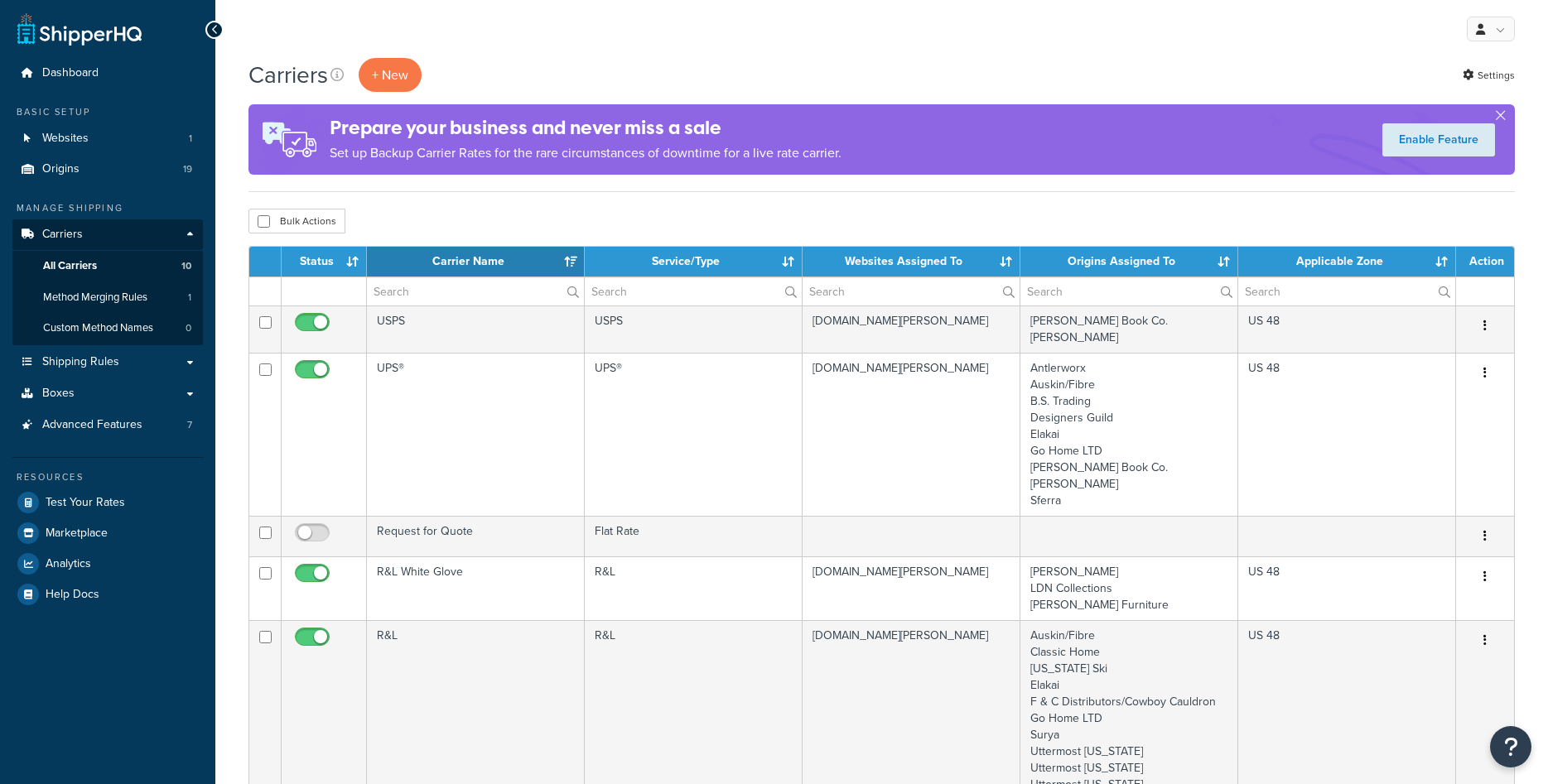
select select "15"
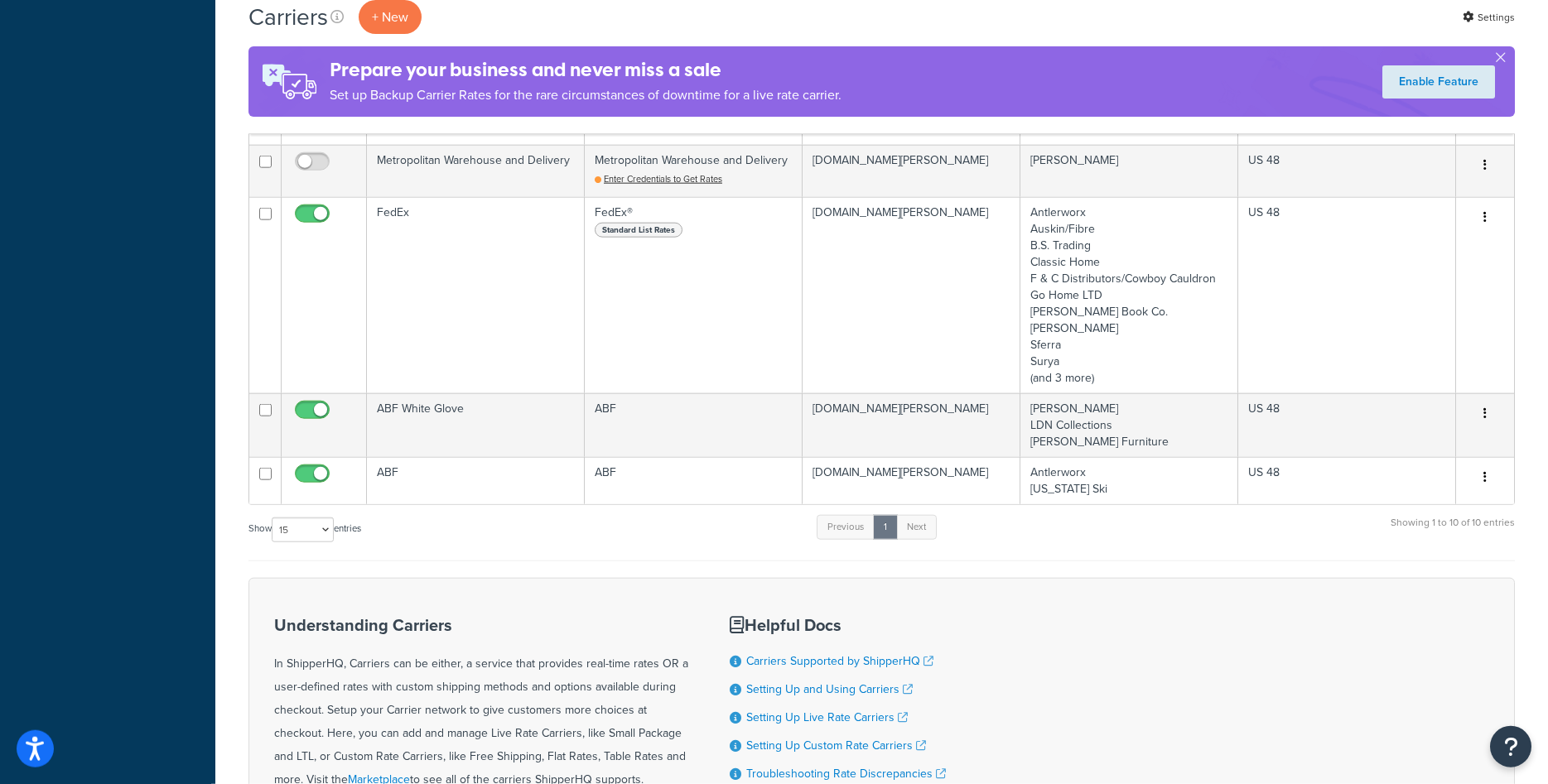
scroll to position [719, 0]
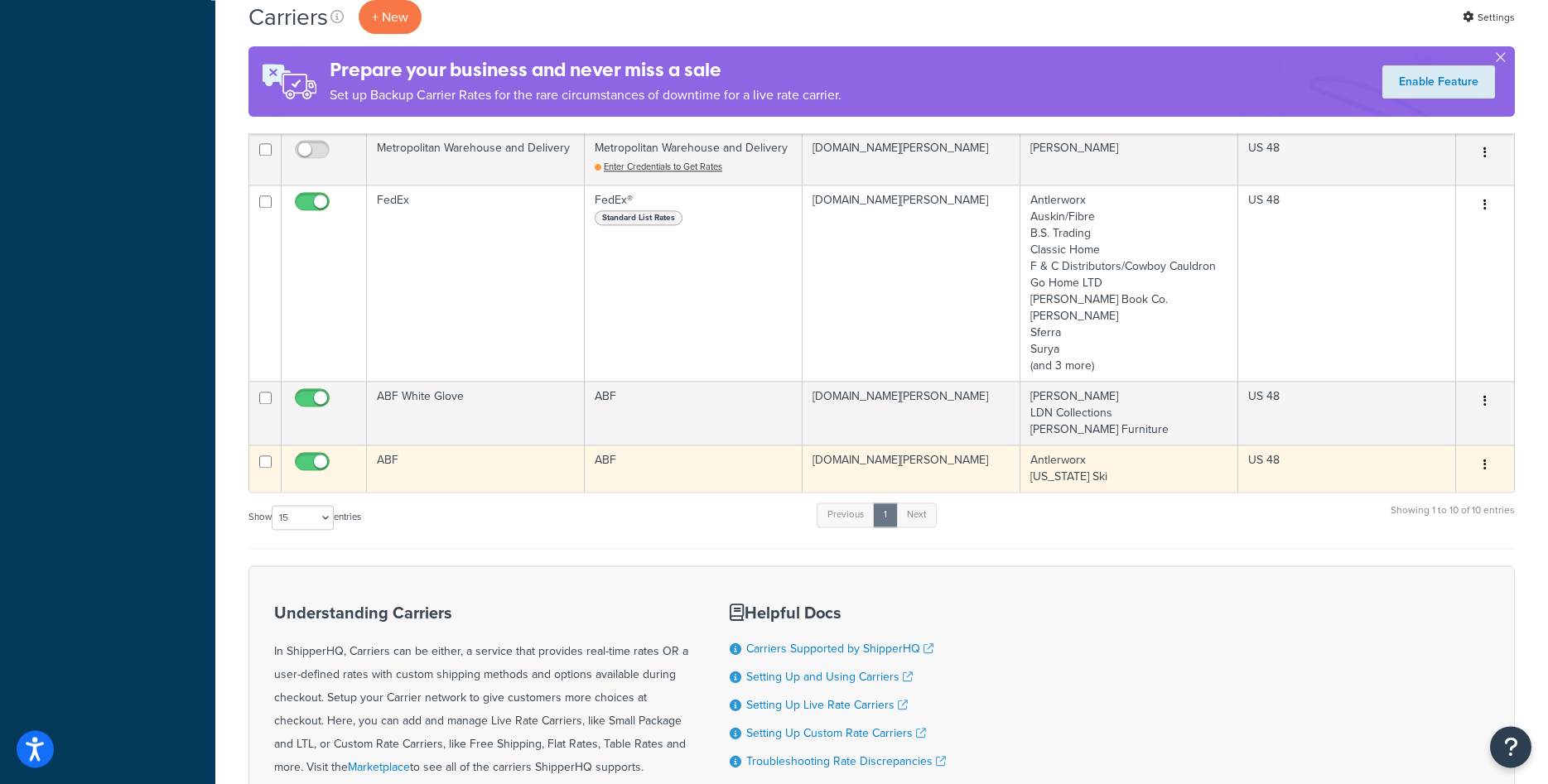
click at [446, 470] on td "ABF" at bounding box center [476, 468] width 217 height 47
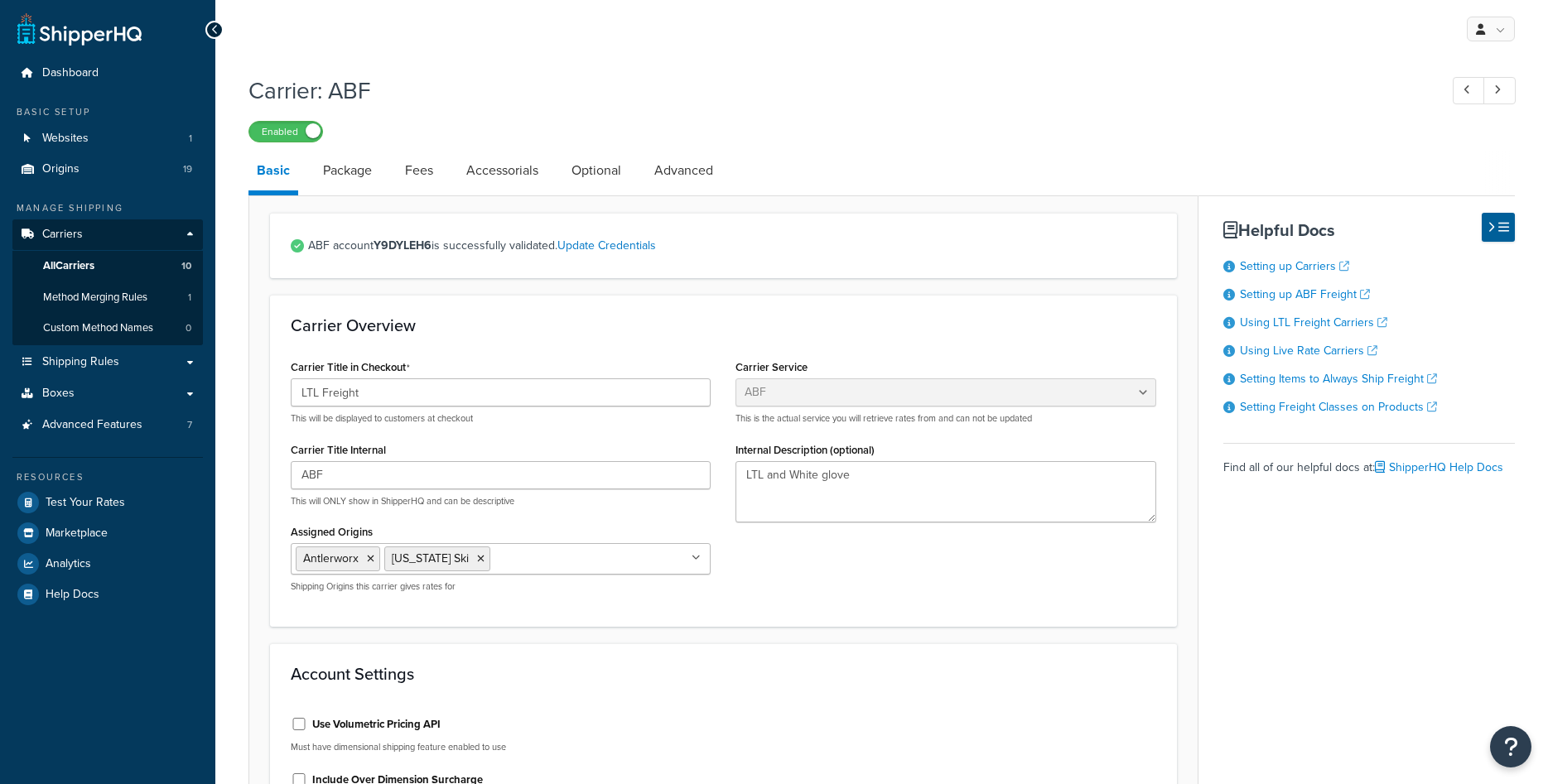
select select "abfFreight"
click at [126, 265] on link "All Carriers 10" at bounding box center [107, 265] width 190 height 31
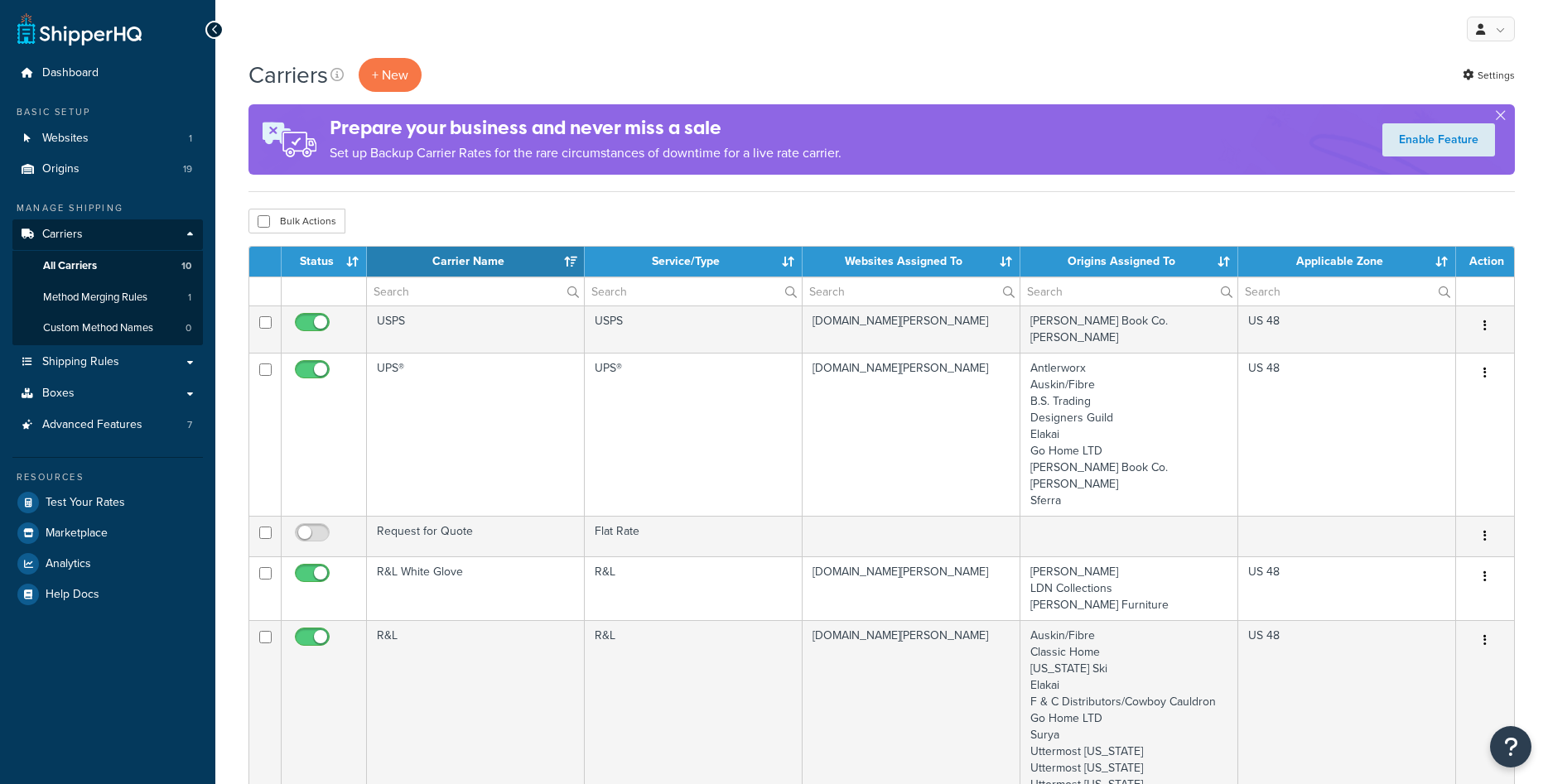
select select "15"
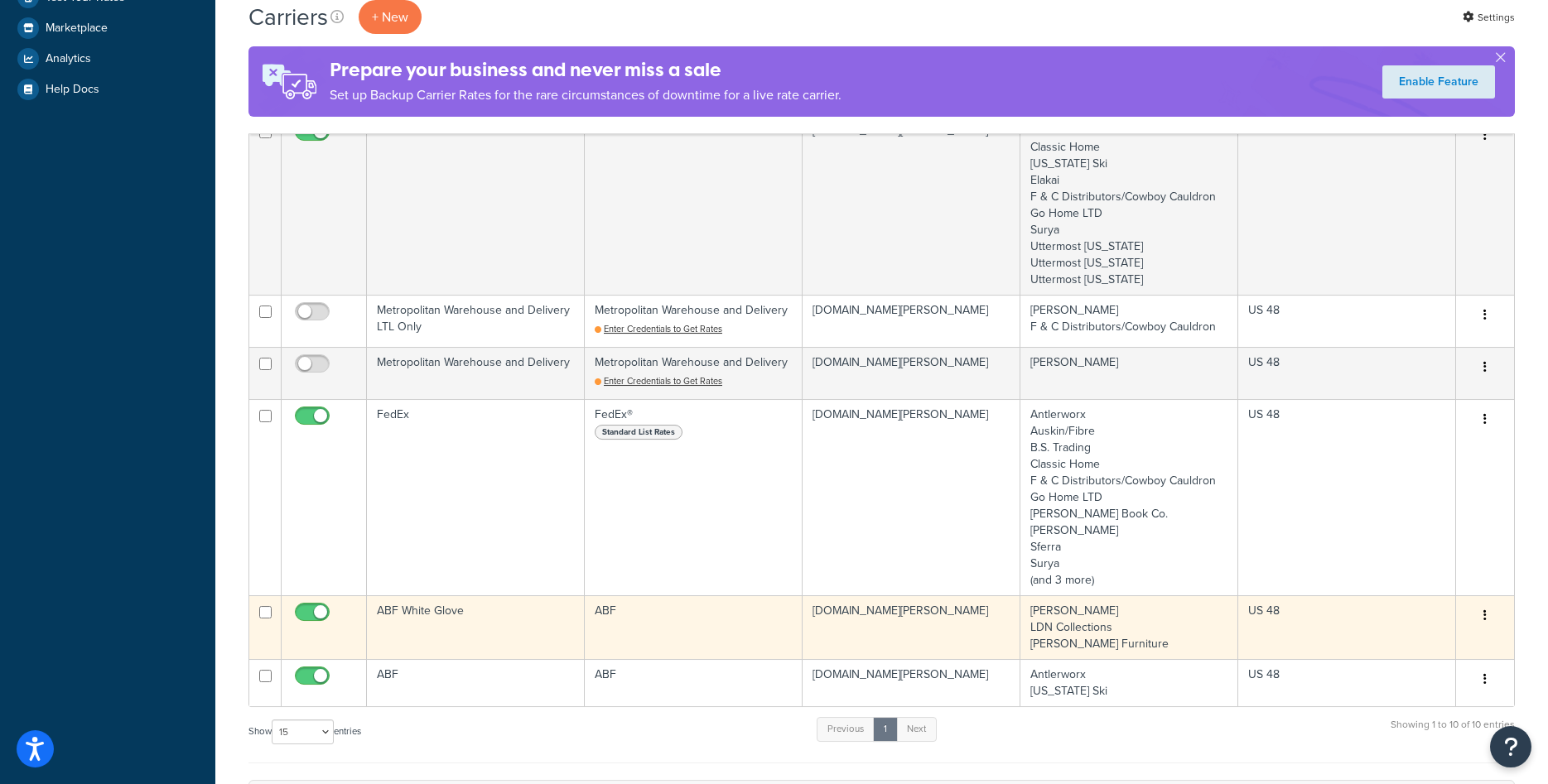
scroll to position [506, 0]
click at [490, 623] on td "ABF White Glove" at bounding box center [476, 626] width 217 height 64
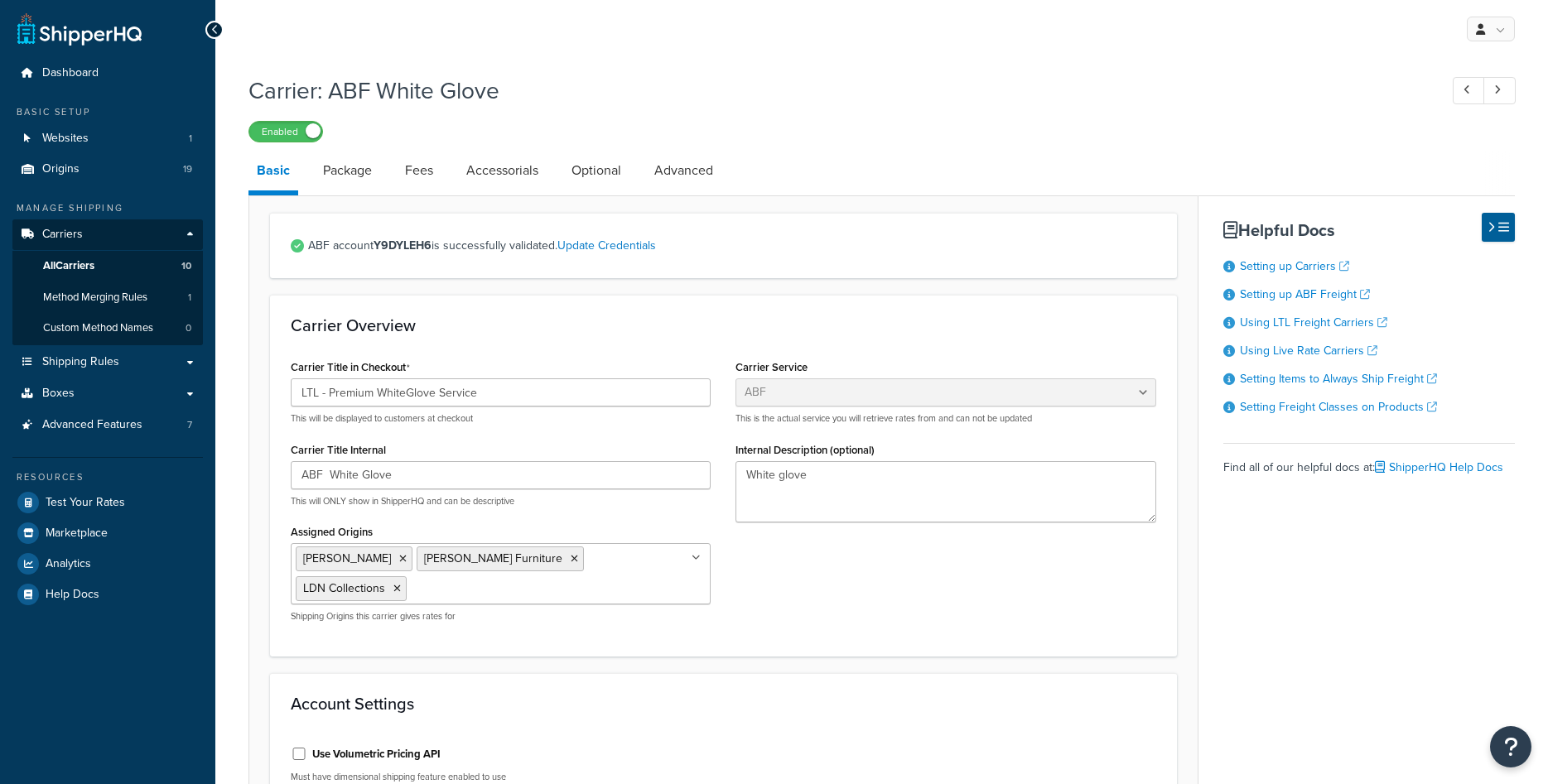
select select "abfFreight"
click at [110, 269] on link "All Carriers 10" at bounding box center [107, 265] width 190 height 31
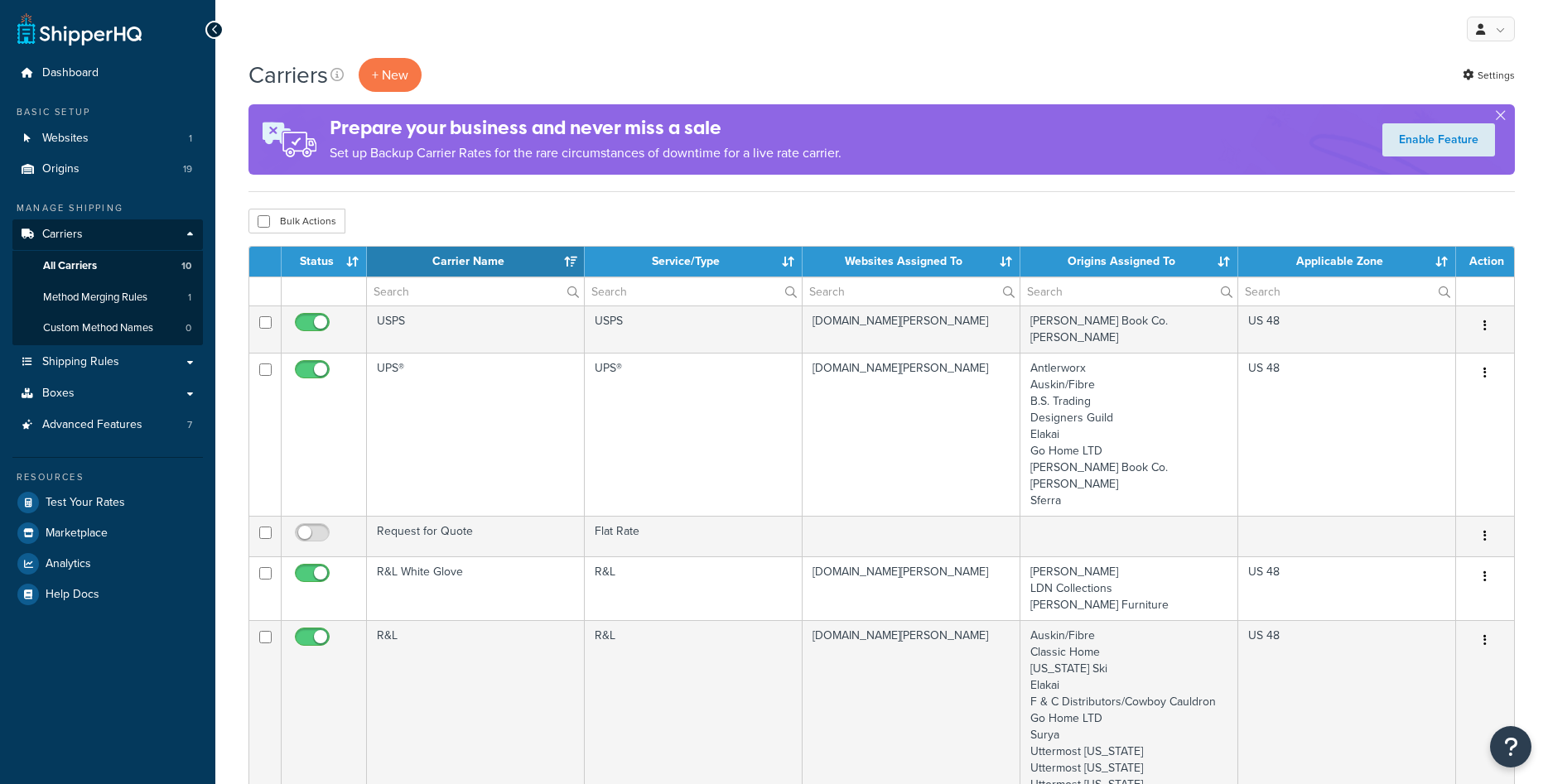
select select "15"
